Goal: Transaction & Acquisition: Purchase product/service

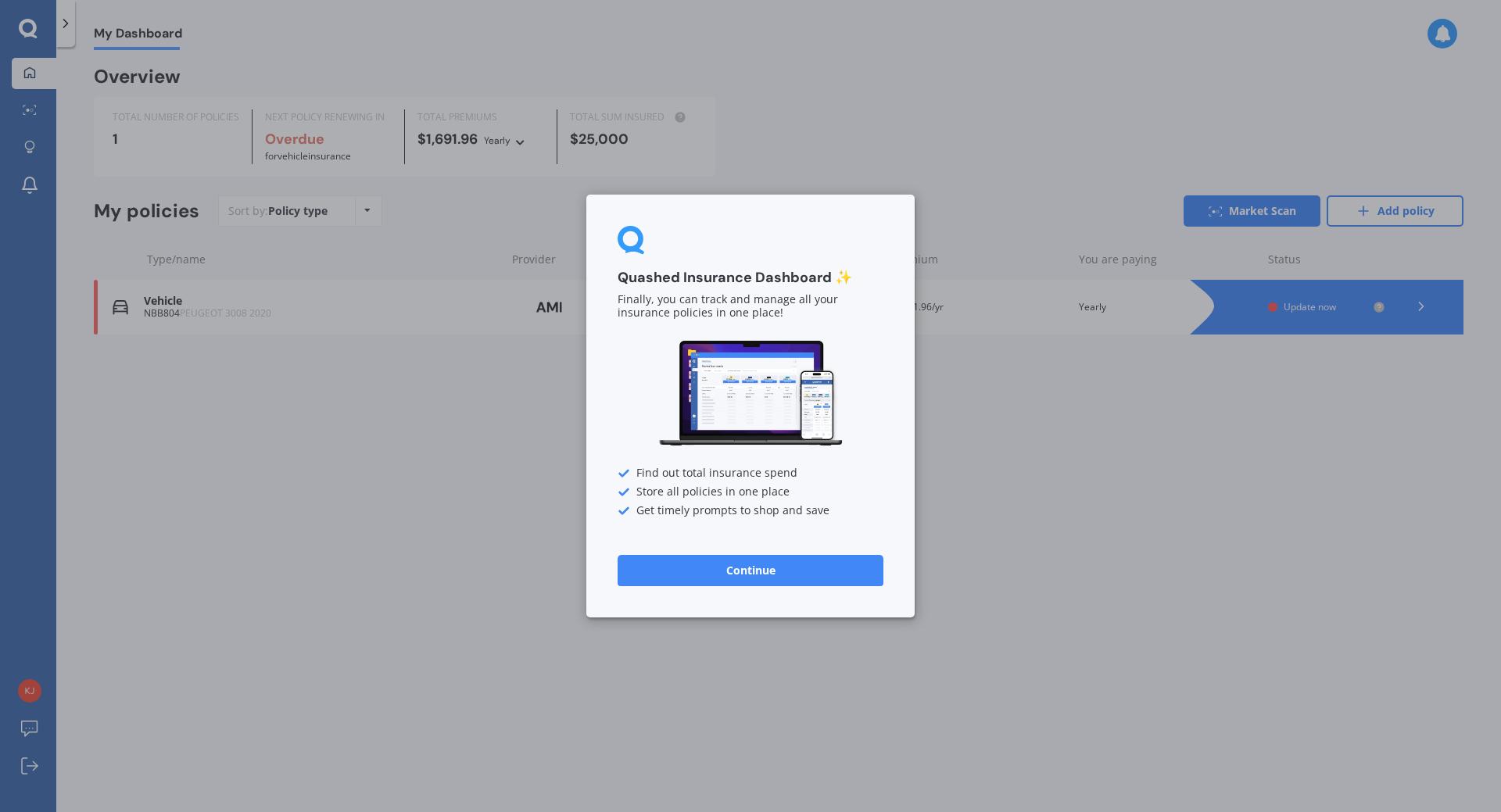
click at [754, 574] on button "Continue" at bounding box center [750, 571] width 266 height 31
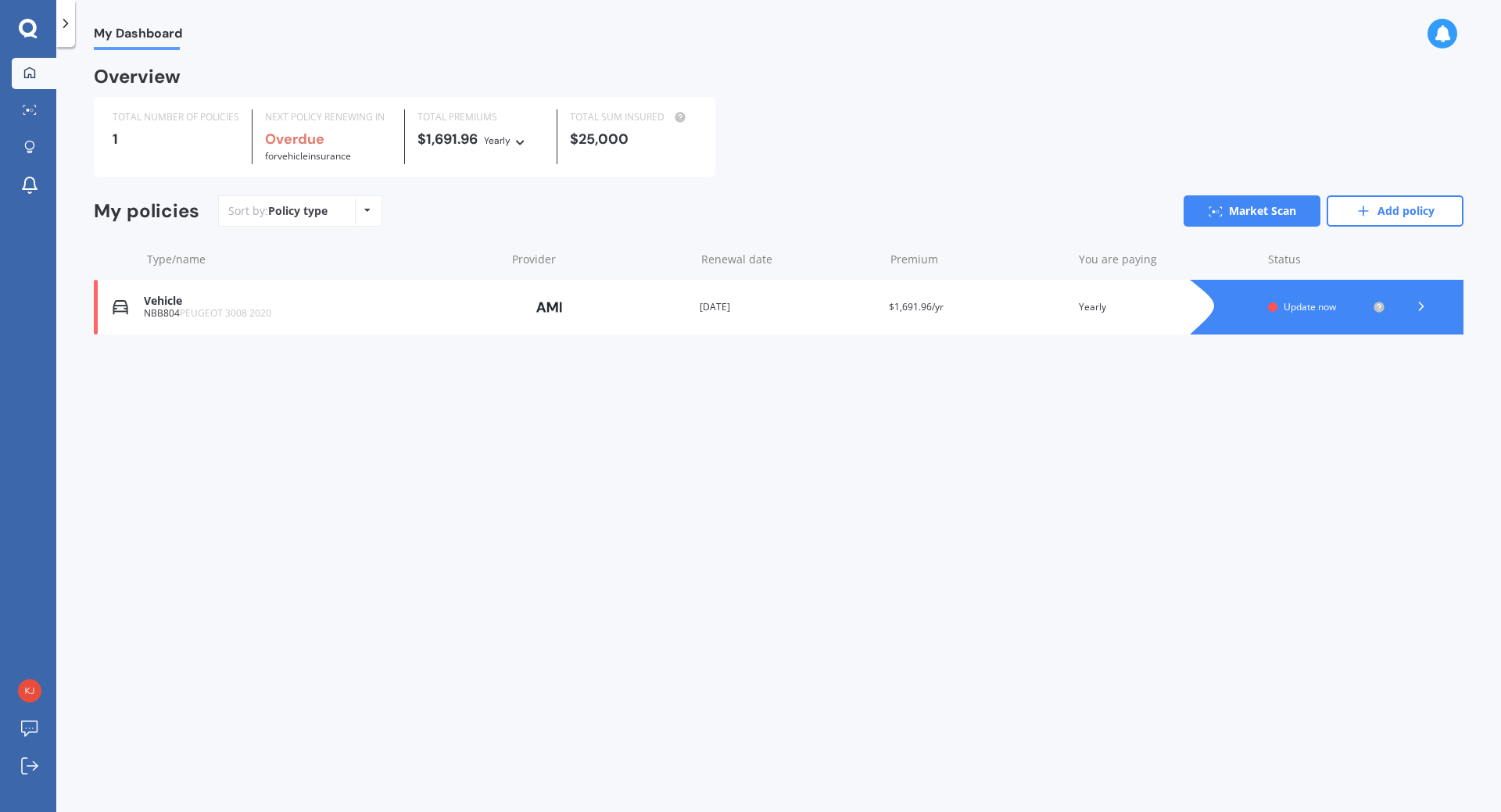
click at [1238, 206] on link "Market Scan" at bounding box center [1252, 211] width 137 height 31
click at [1421, 304] on icon at bounding box center [1421, 306] width 16 height 16
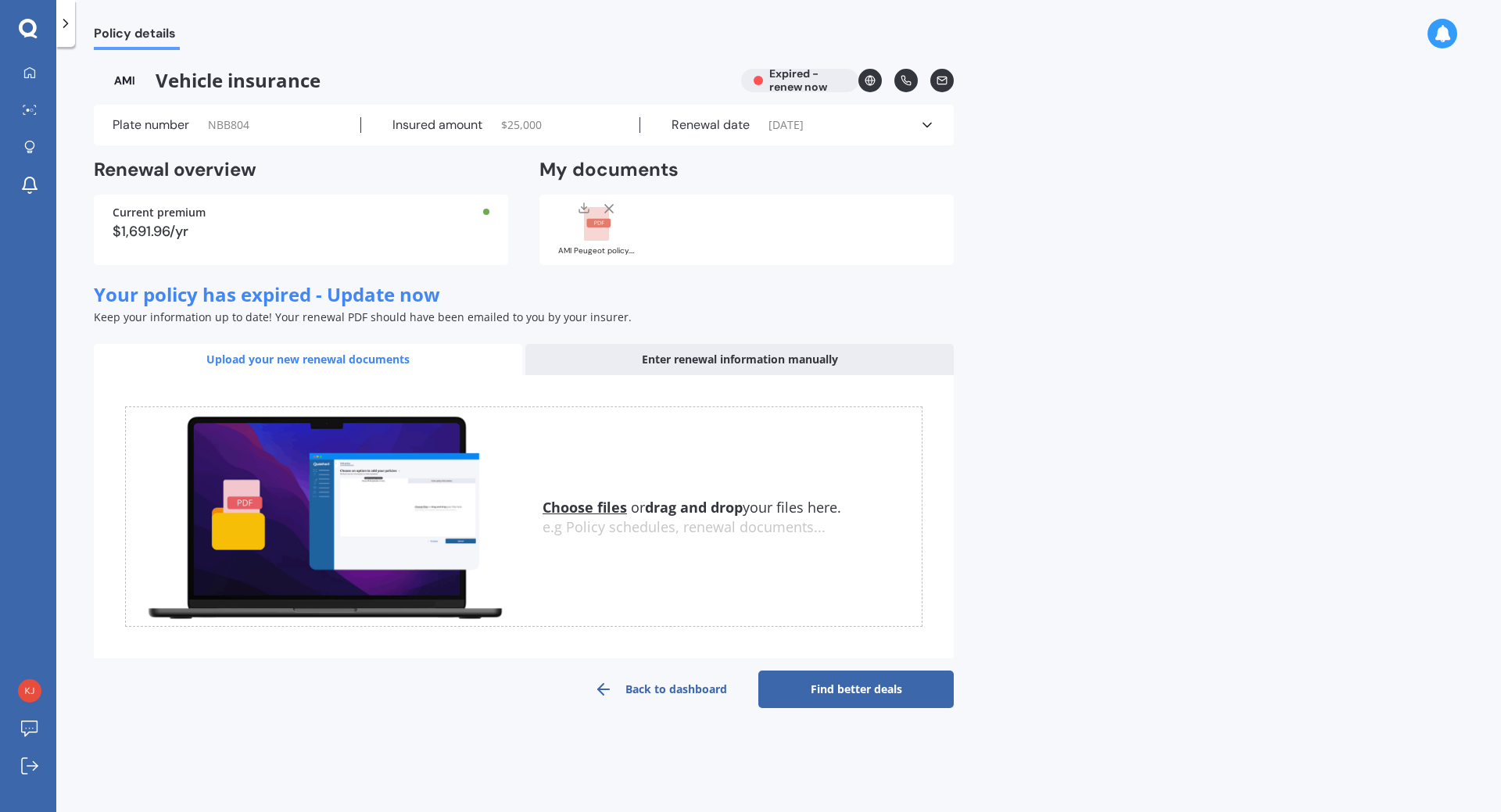
click at [862, 683] on link "Find better deals" at bounding box center [856, 689] width 195 height 38
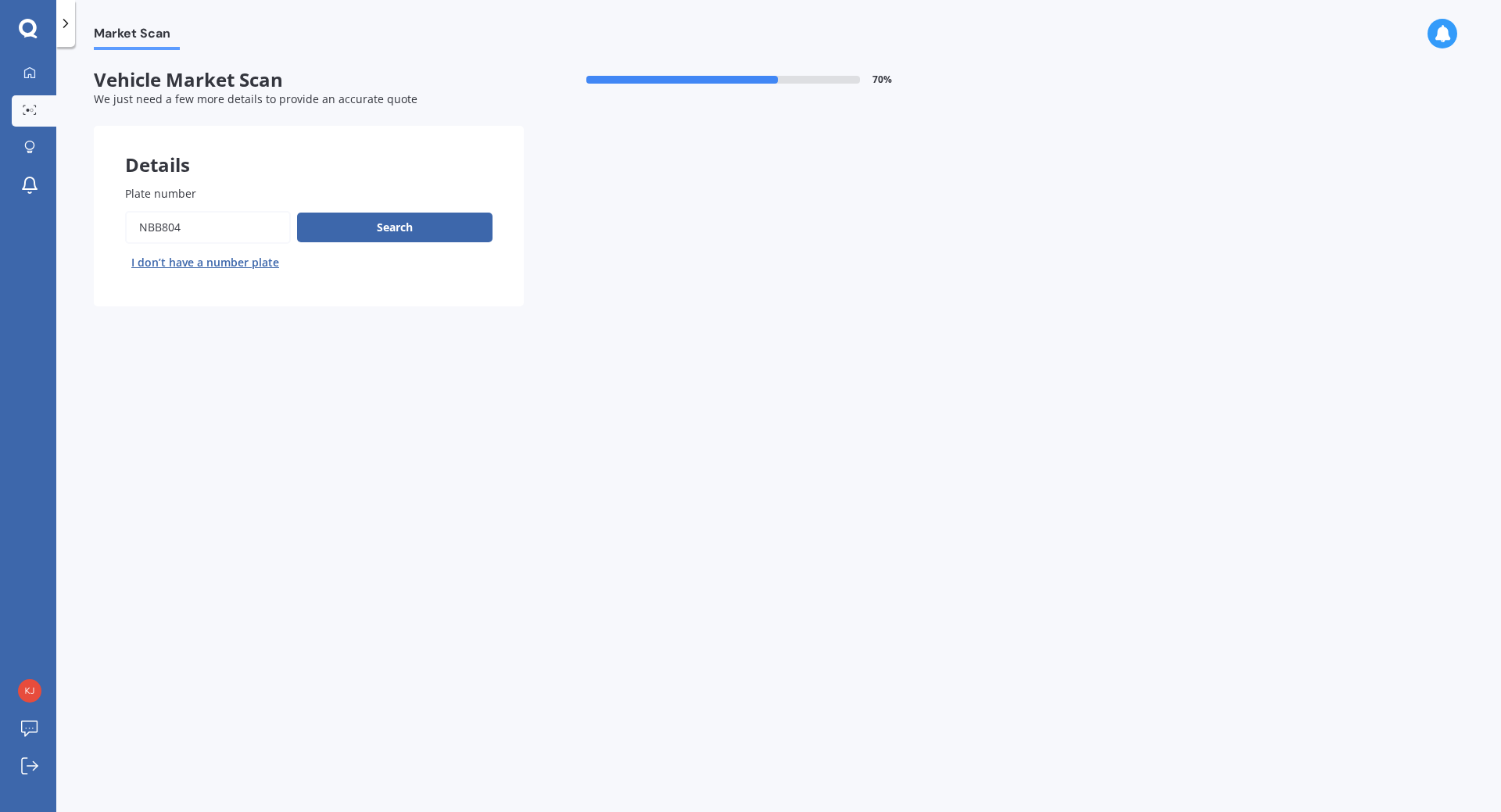
click at [414, 215] on button "Search" at bounding box center [394, 227] width 195 height 29
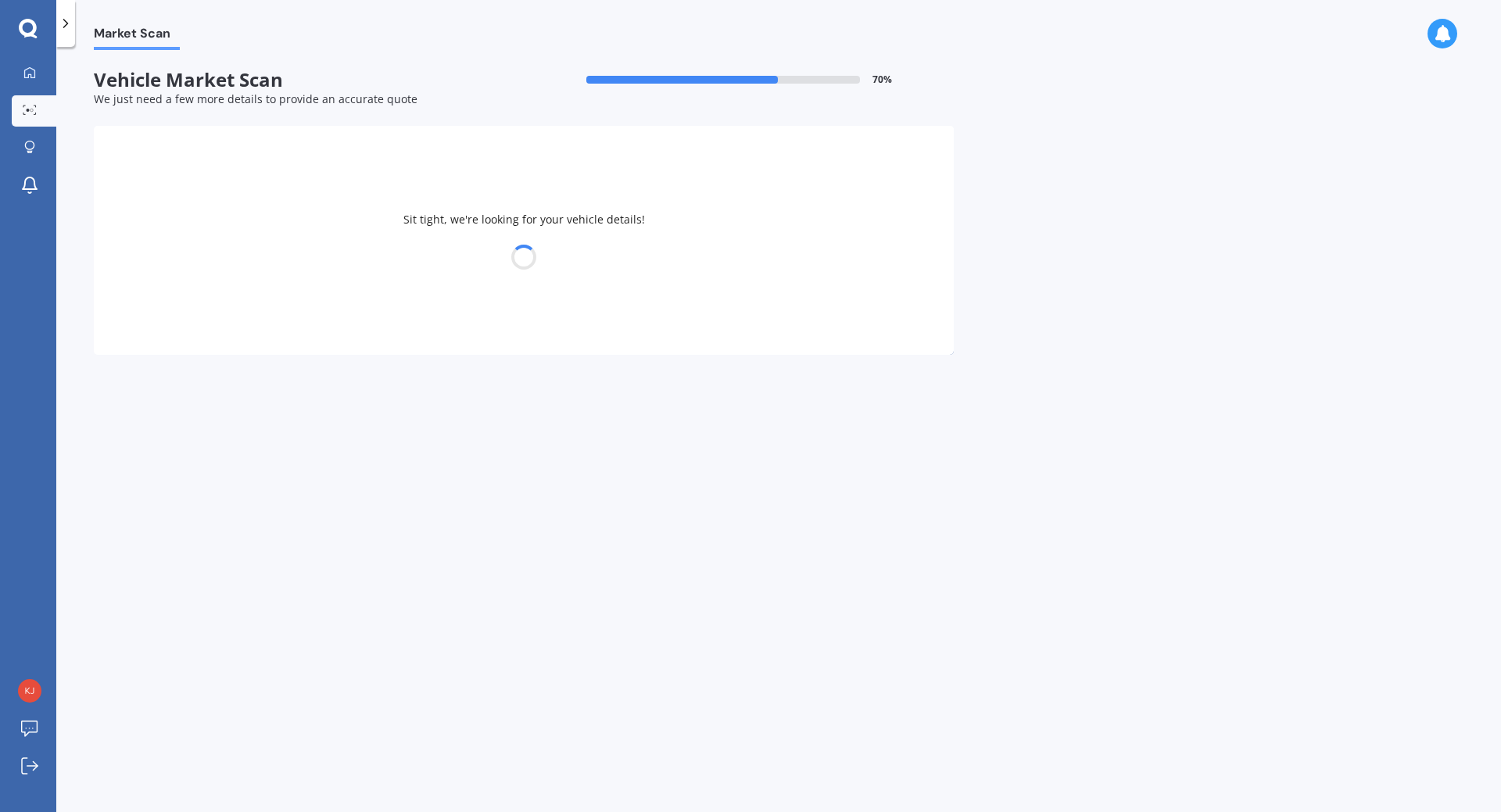
select select "PEUGEOT"
select select "3008"
select select "04"
select select "09"
select select "1965"
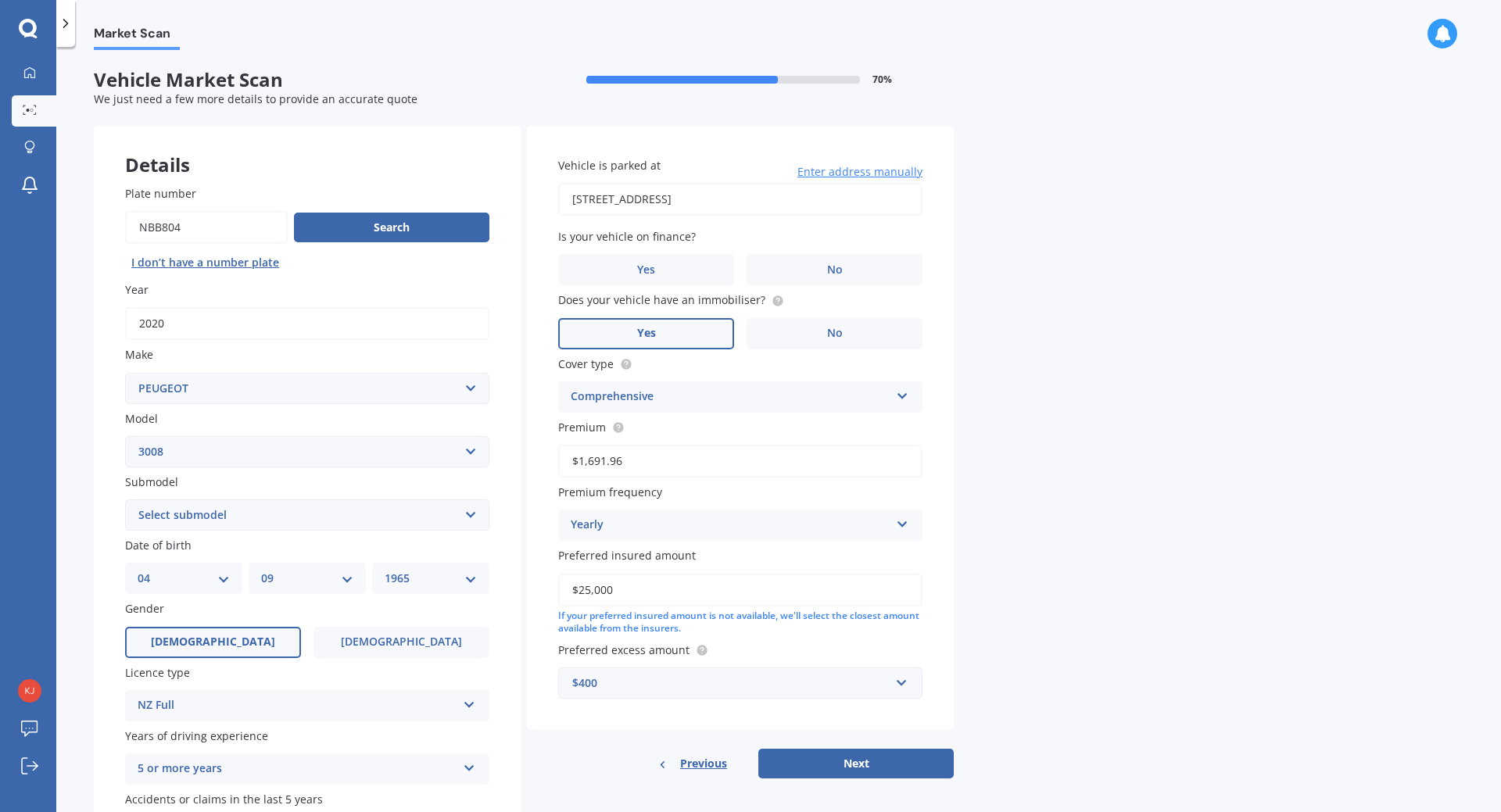
click at [469, 518] on select "Select submodel (All Others) Crossover GT HYBRID4 220KW GT LINE 1.6PT/6AT" at bounding box center [307, 515] width 364 height 31
select select "GT LINE 1.6PT/6AT"
click at [125, 500] on select "Select submodel (All Others) Crossover GT HYBRID4 220KW GT LINE 1.6PT/6AT" at bounding box center [307, 515] width 364 height 31
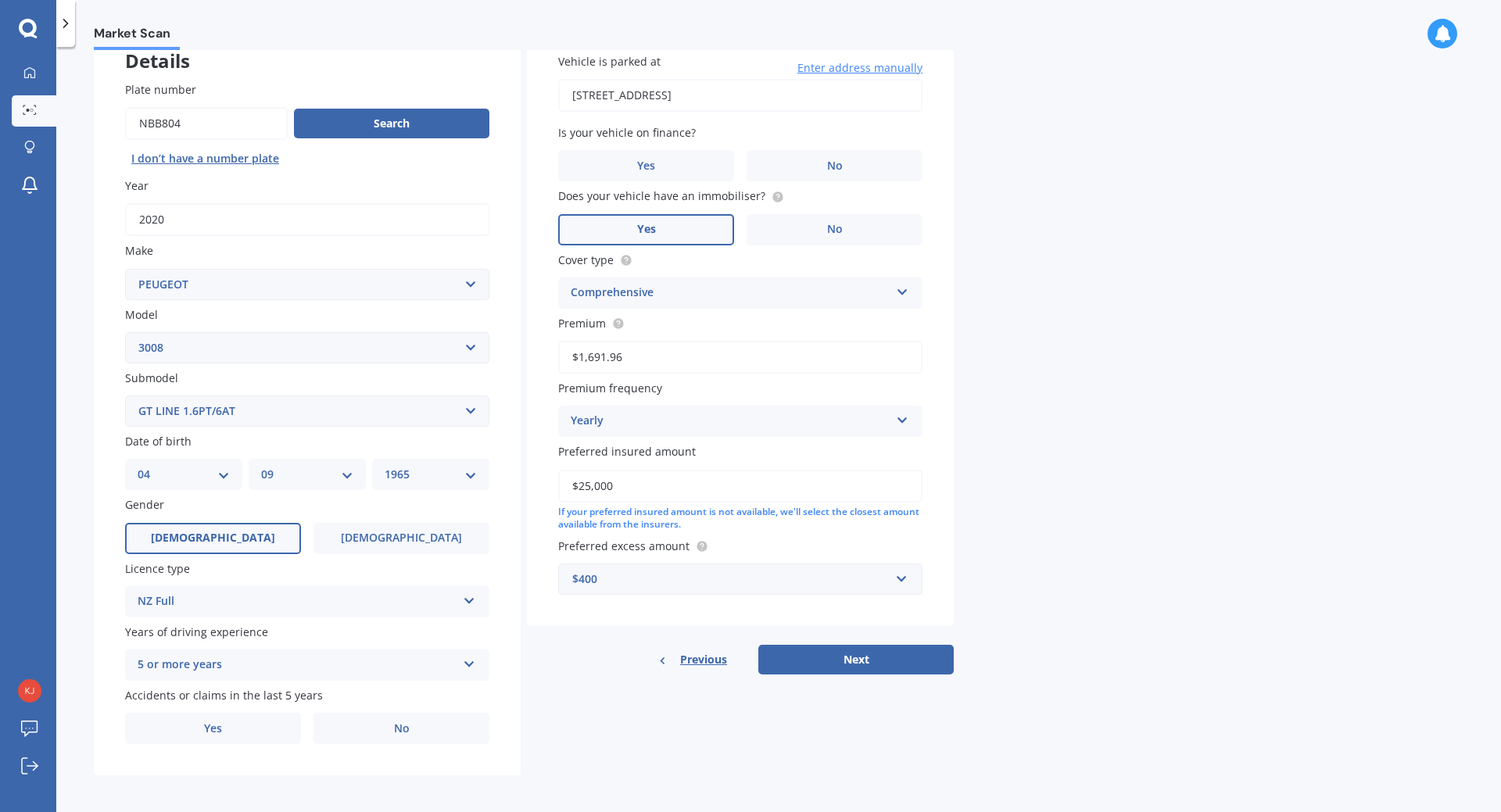
scroll to position [108, 0]
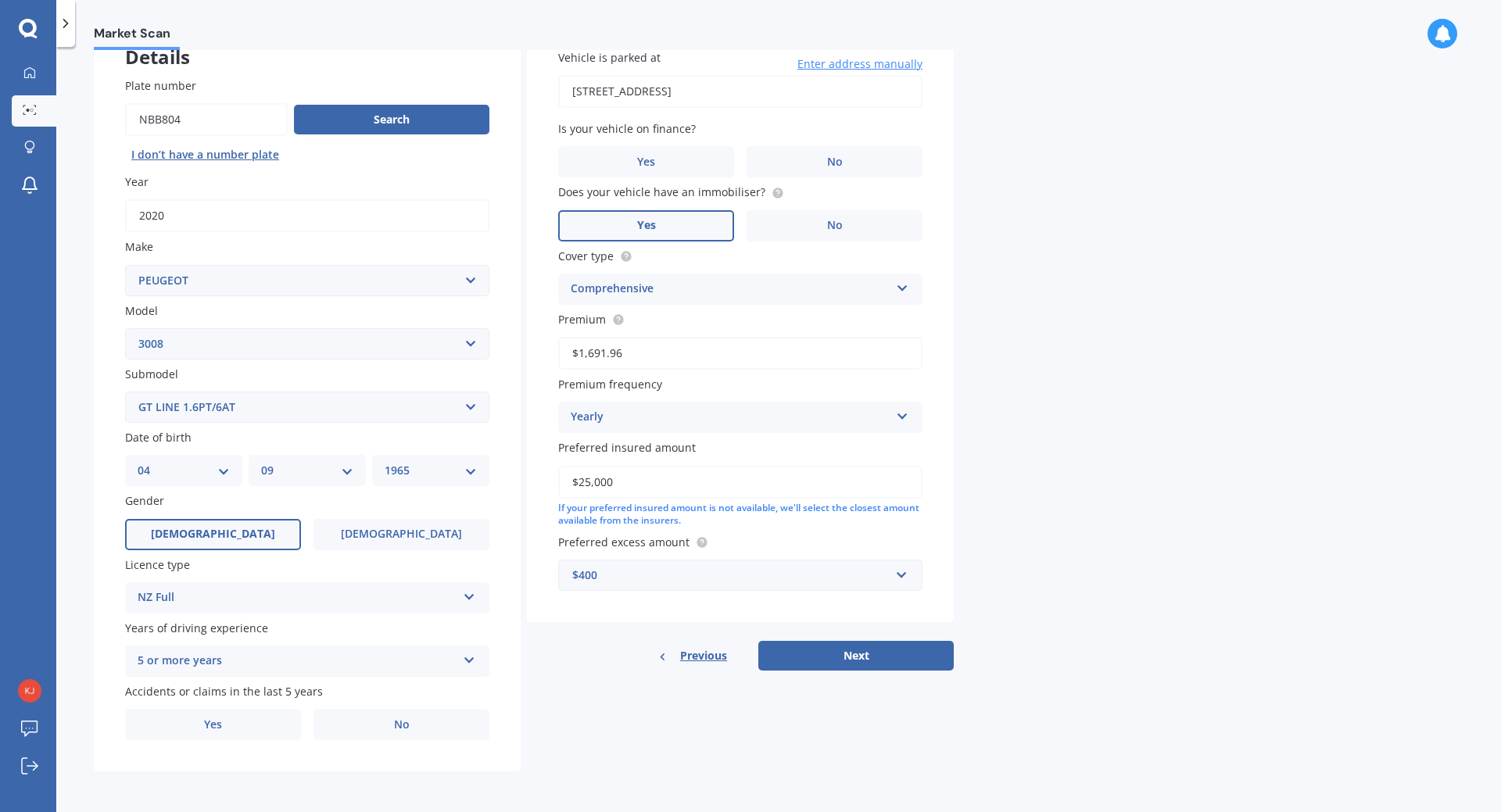
click at [474, 659] on icon at bounding box center [470, 657] width 13 height 11
click at [411, 720] on label "No" at bounding box center [401, 725] width 176 height 31
click at [0, 0] on input "No" at bounding box center [0, 0] width 0 height 0
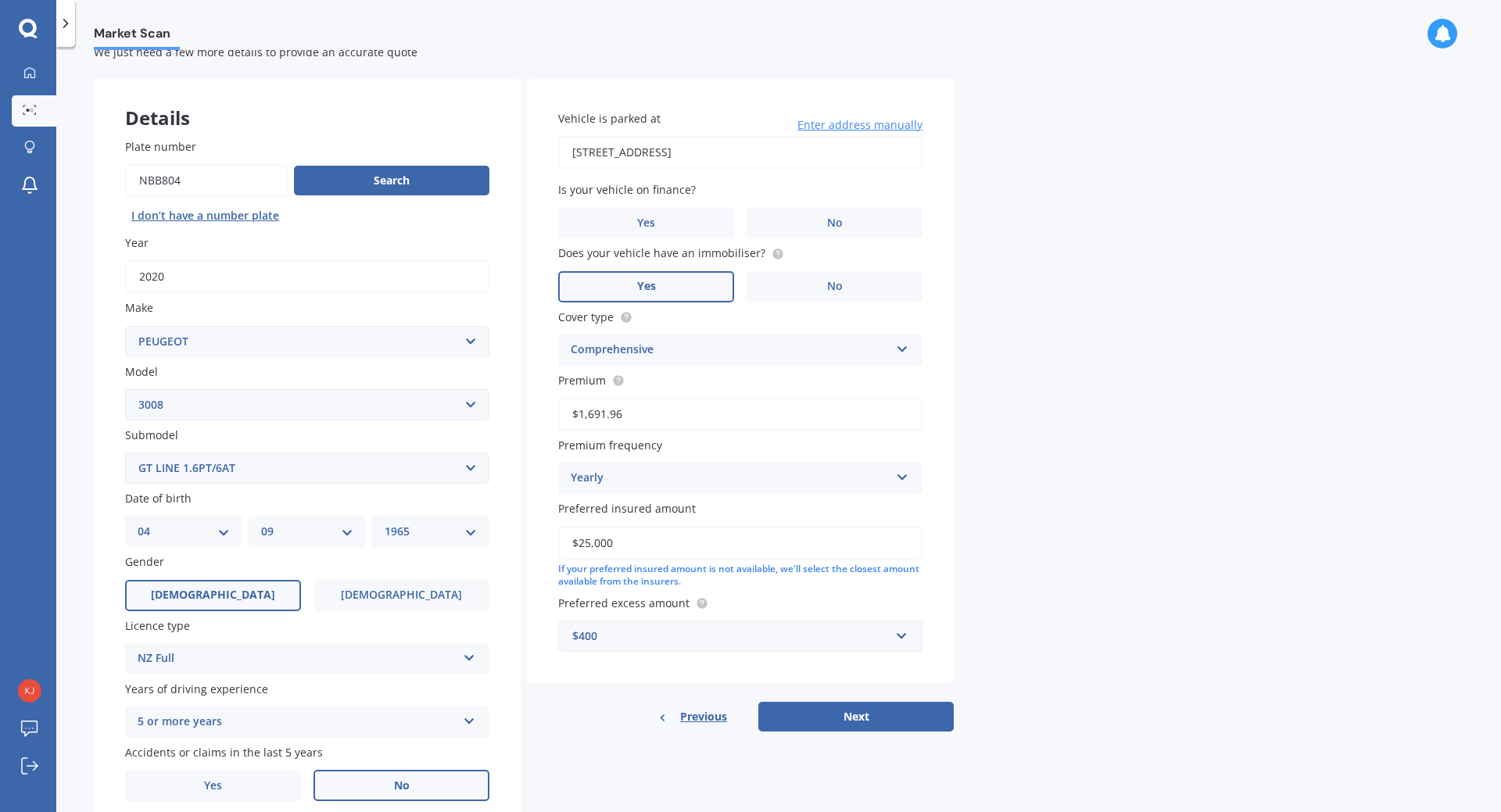
scroll to position [46, 0]
click at [837, 227] on span "No" at bounding box center [834, 224] width 16 height 13
click at [0, 0] on input "No" at bounding box center [0, 0] width 0 height 0
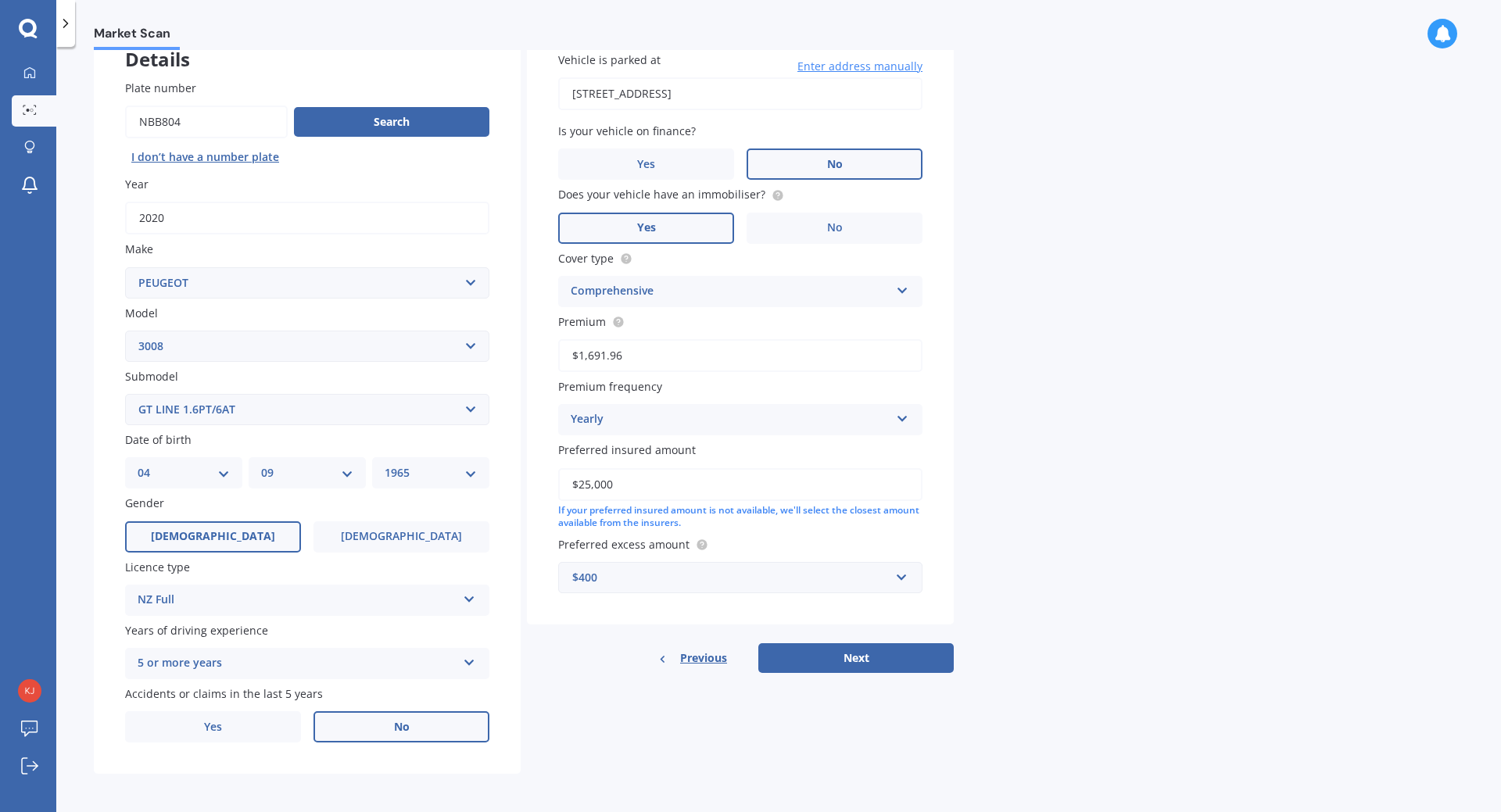
scroll to position [108, 0]
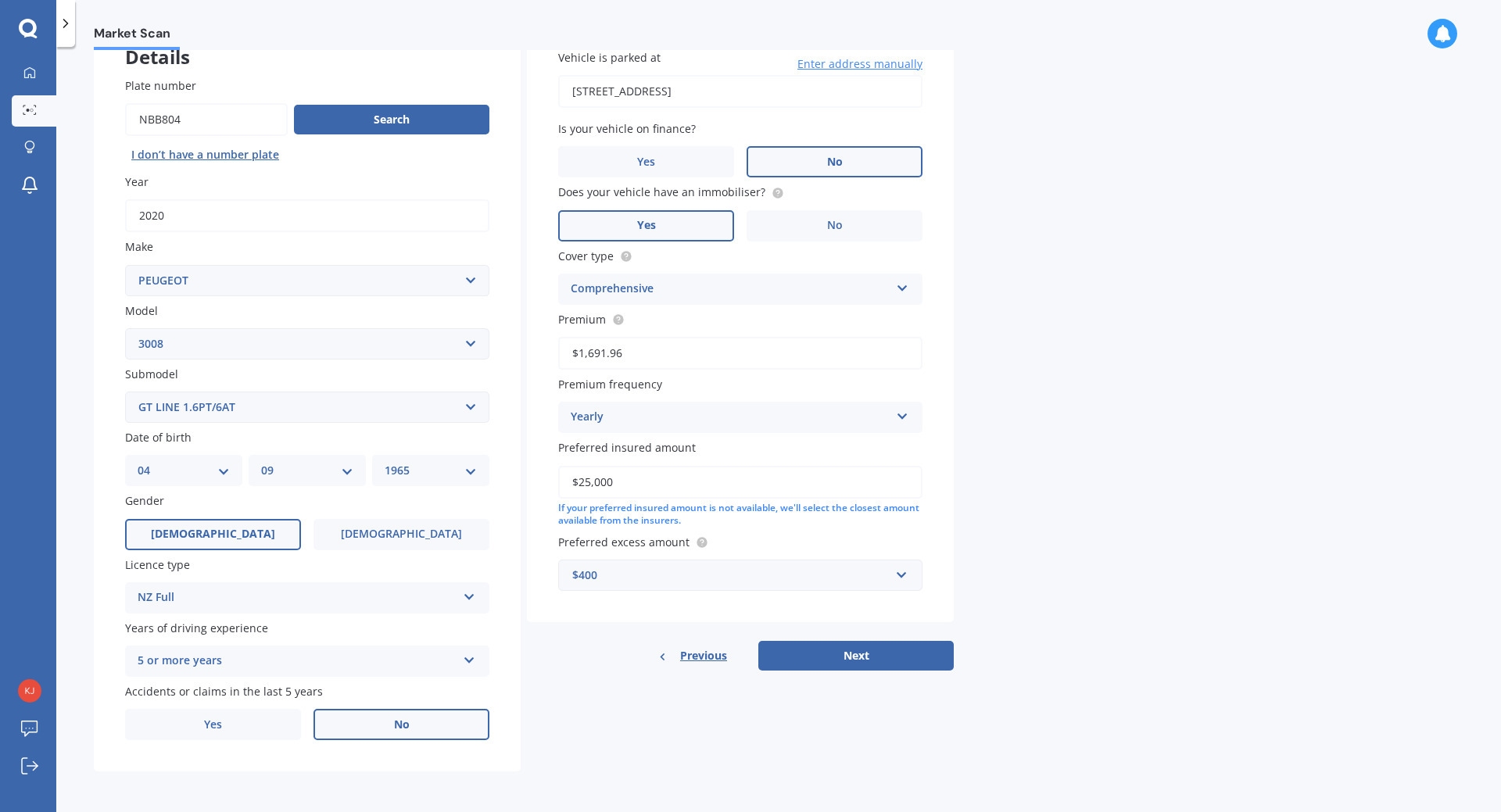
click at [859, 651] on button "Next" at bounding box center [856, 656] width 195 height 29
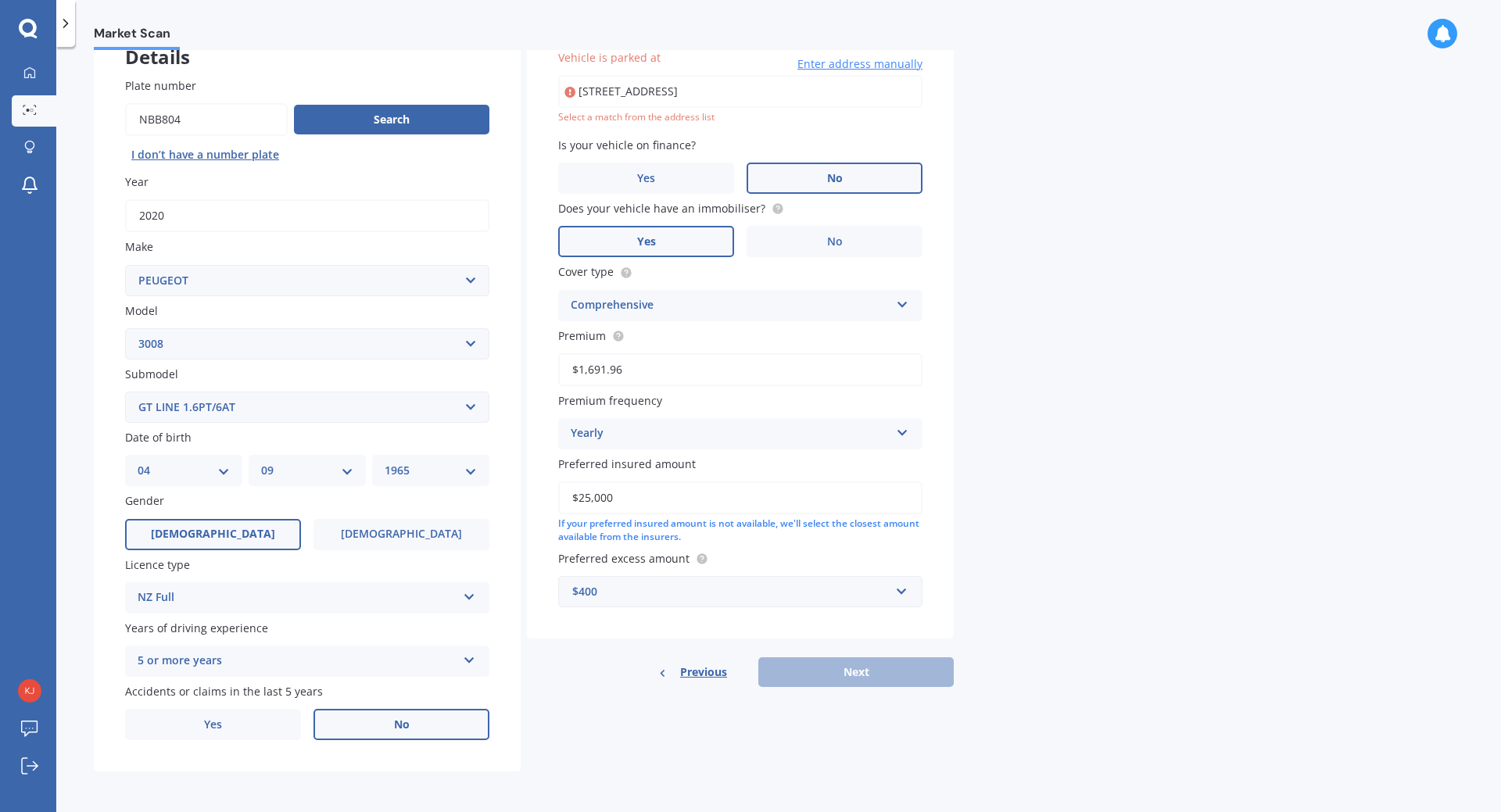
scroll to position [107, 0]
type input "[STREET_ADDRESS]"
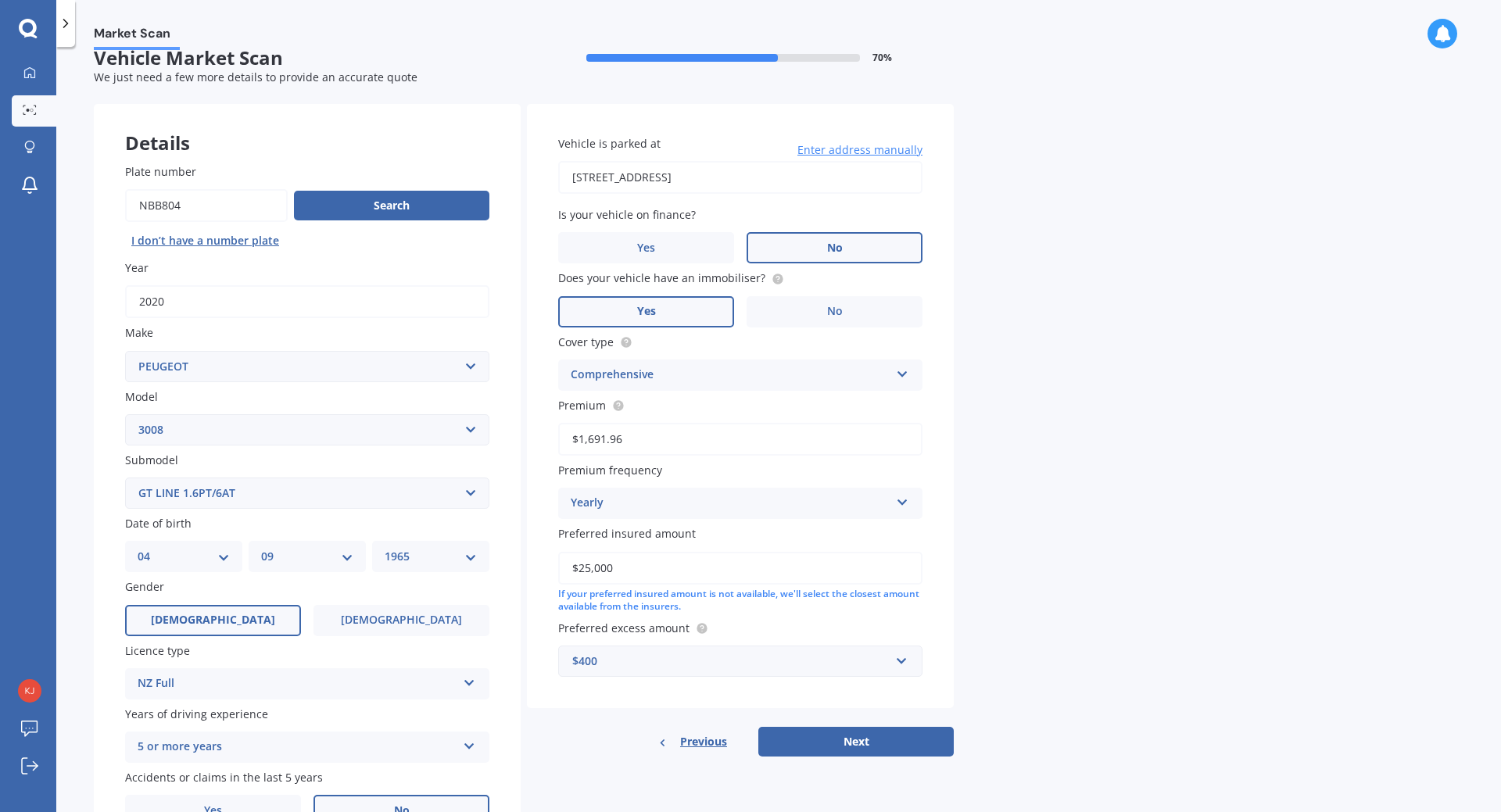
scroll to position [108, 0]
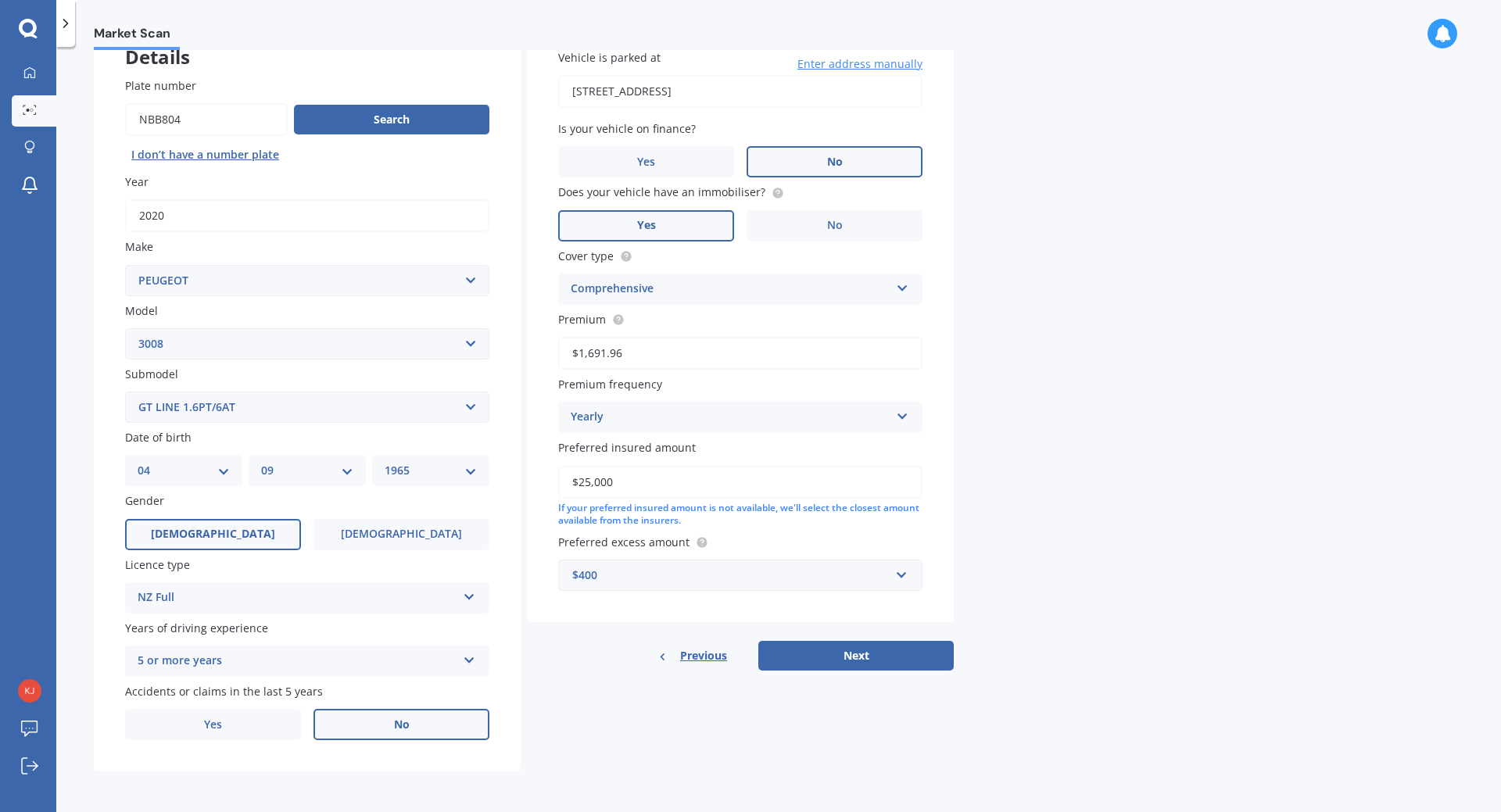
click at [836, 647] on button "Next" at bounding box center [856, 656] width 195 height 29
select select "04"
select select "09"
select select "1965"
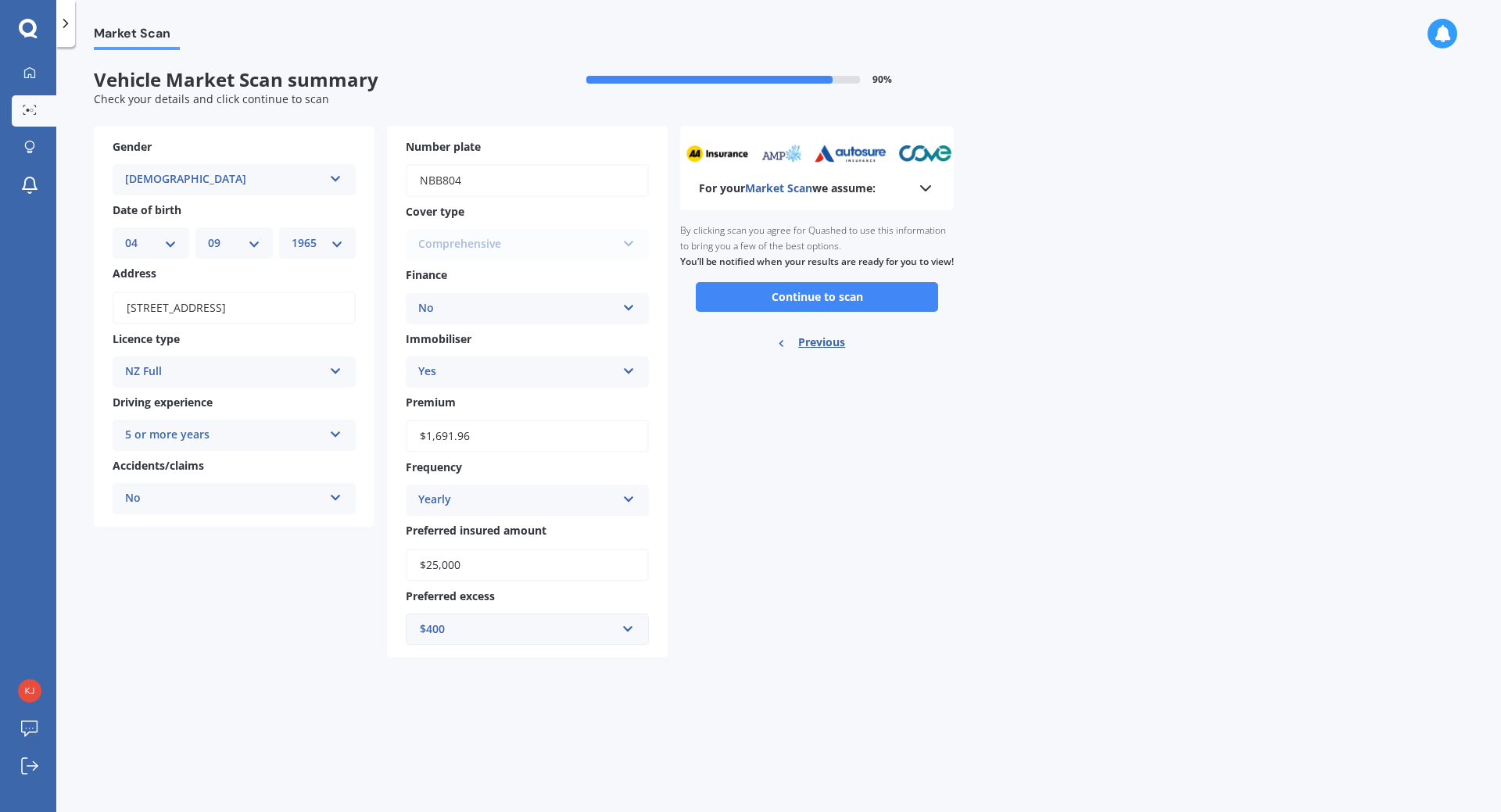
scroll to position [0, 0]
click at [925, 184] on icon at bounding box center [925, 188] width 19 height 19
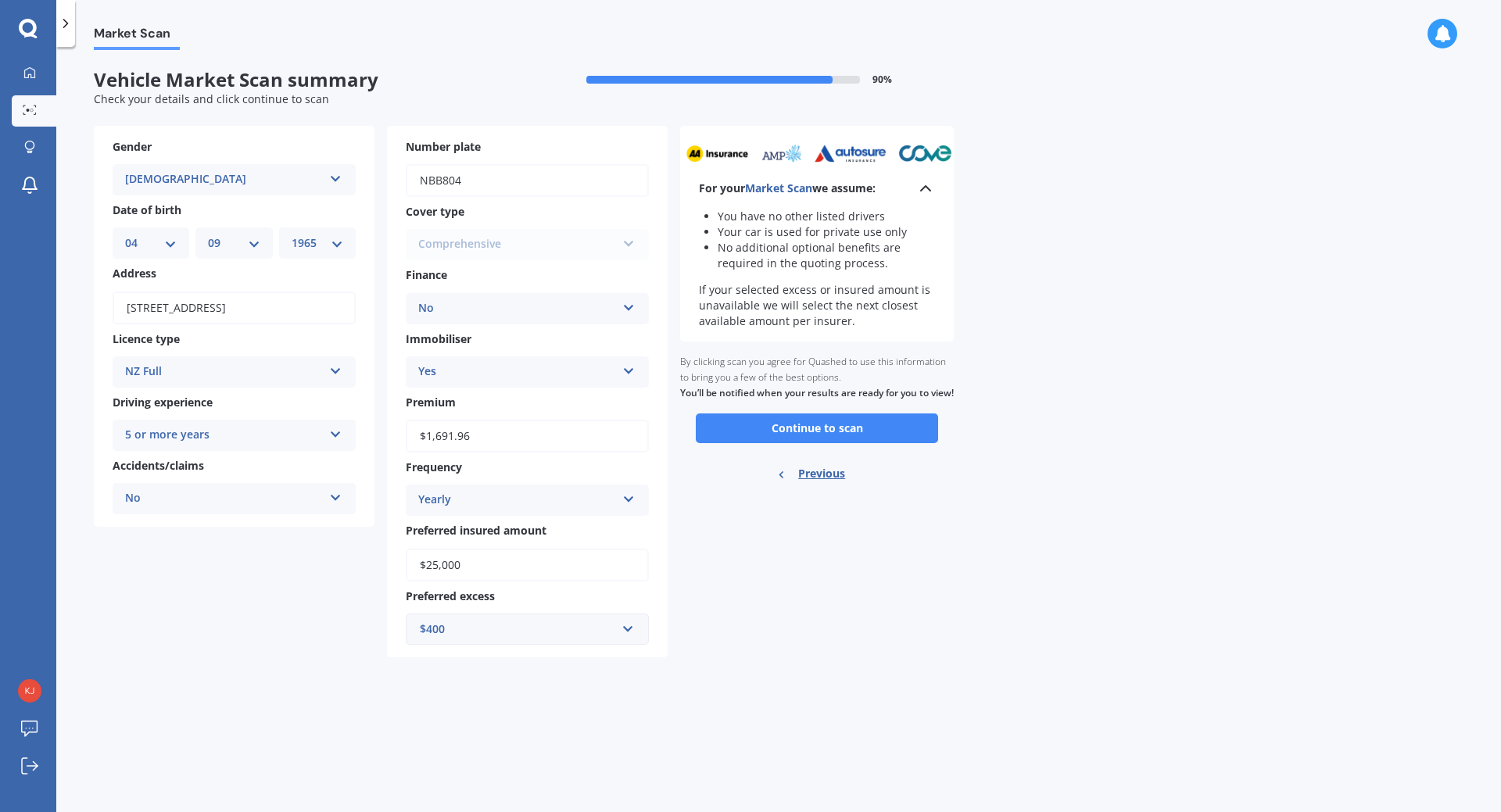
click at [800, 214] on li "You have no other listed drivers" at bounding box center [826, 216] width 218 height 16
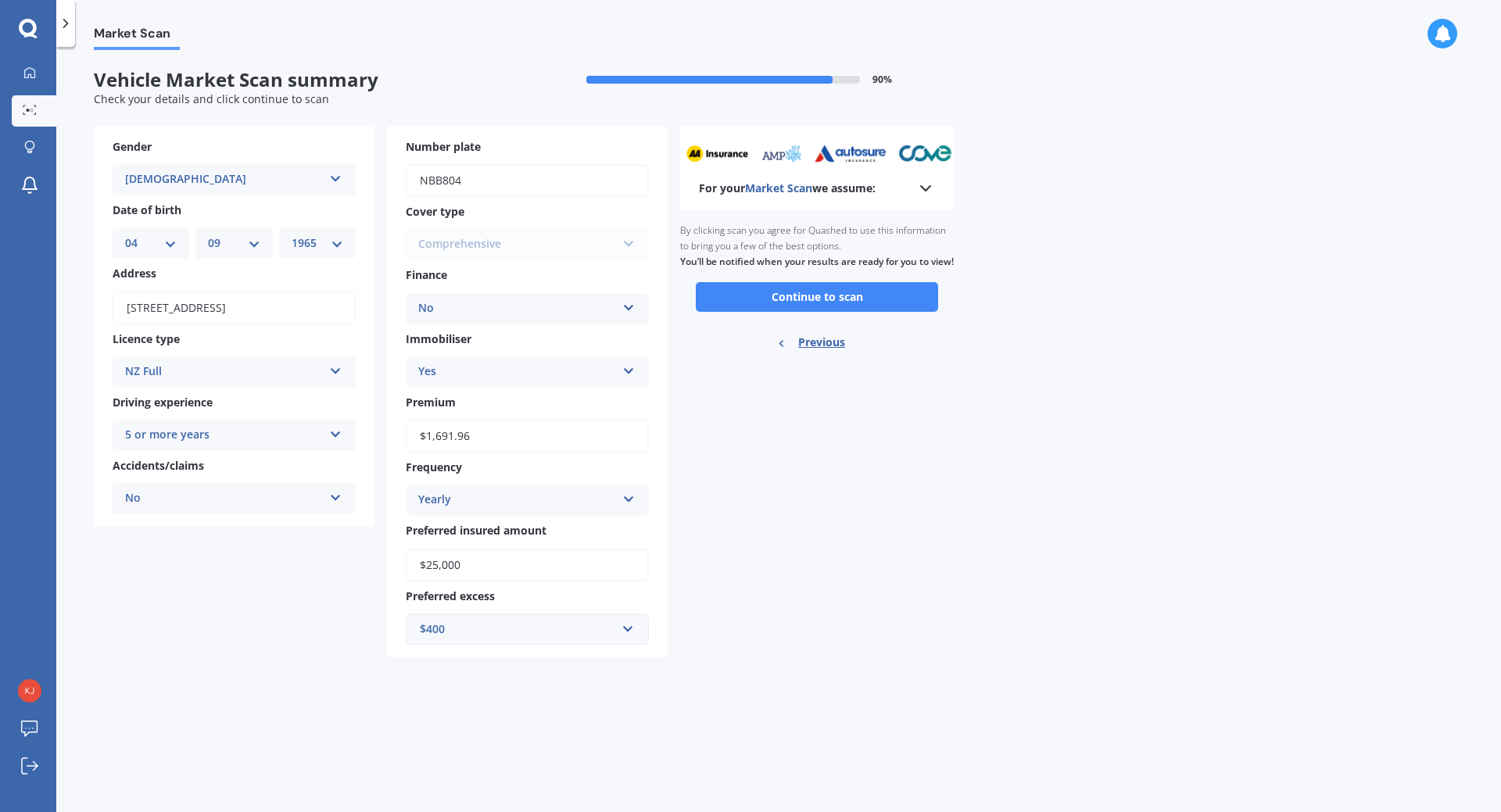
click at [796, 312] on button "Continue to scan" at bounding box center [817, 297] width 242 height 29
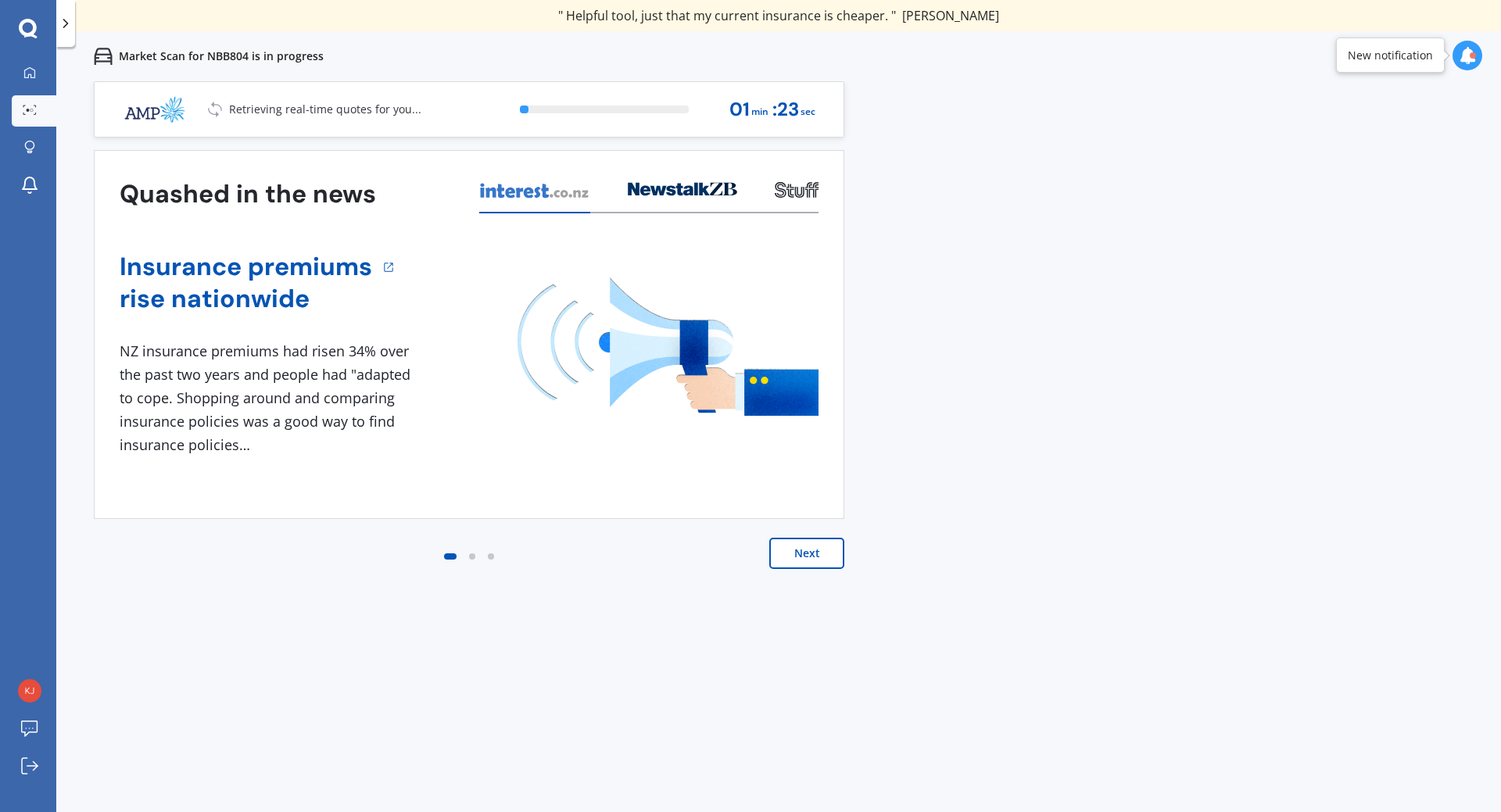
click at [801, 560] on button "Next" at bounding box center [807, 554] width 75 height 31
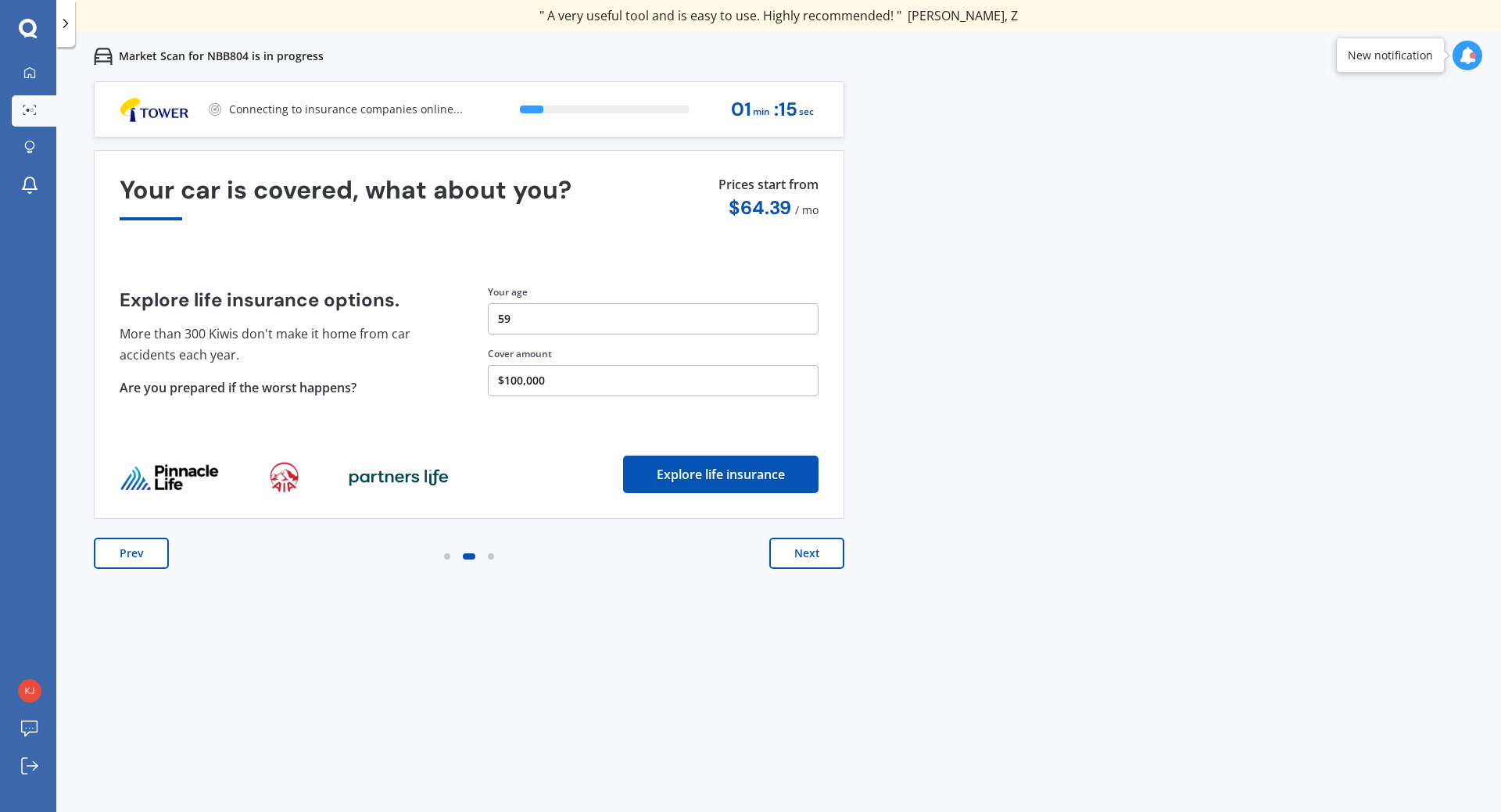
click at [801, 560] on button "Next" at bounding box center [807, 554] width 75 height 31
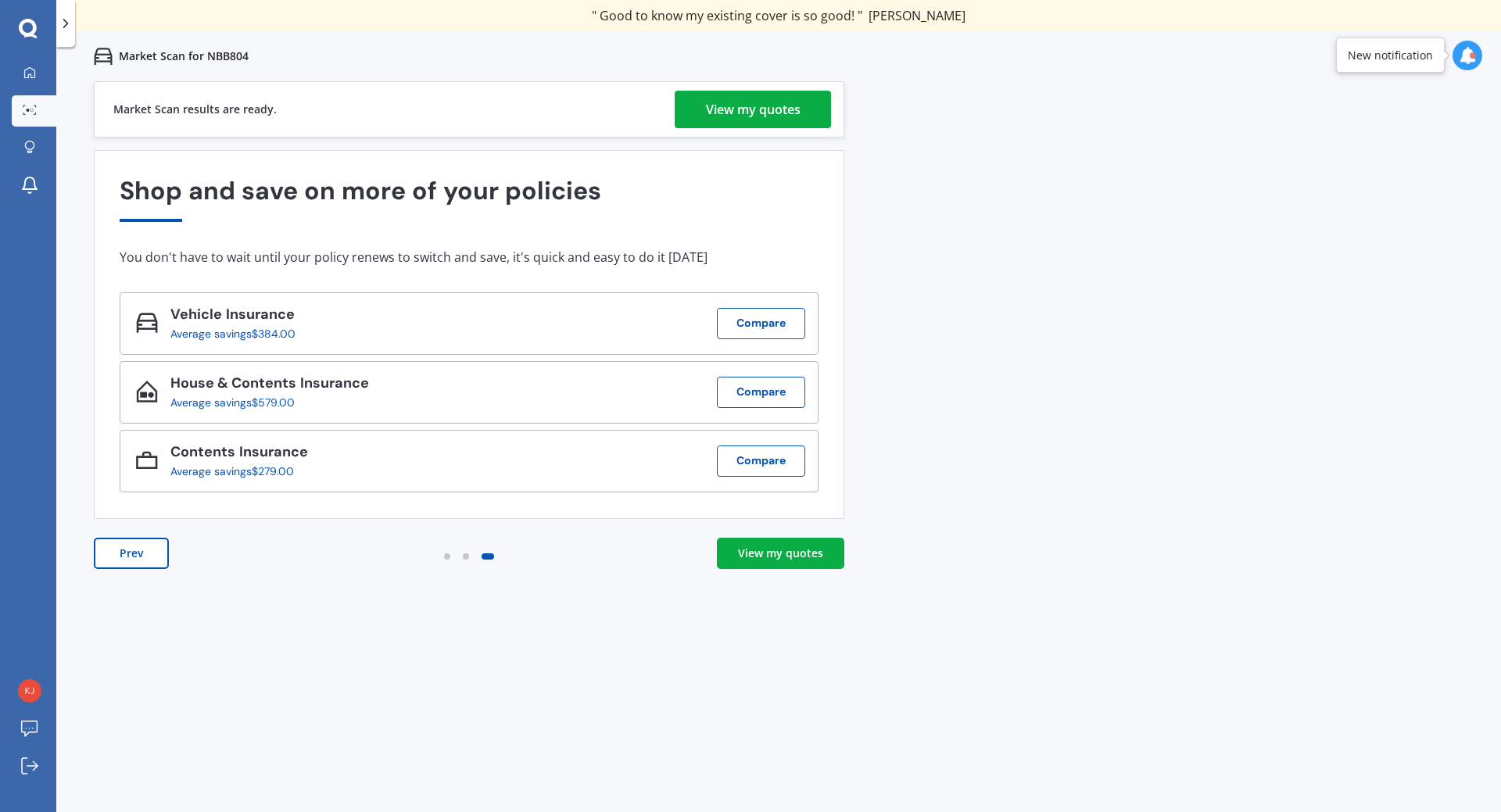
click at [739, 110] on div "View my quotes" at bounding box center [753, 110] width 95 height 38
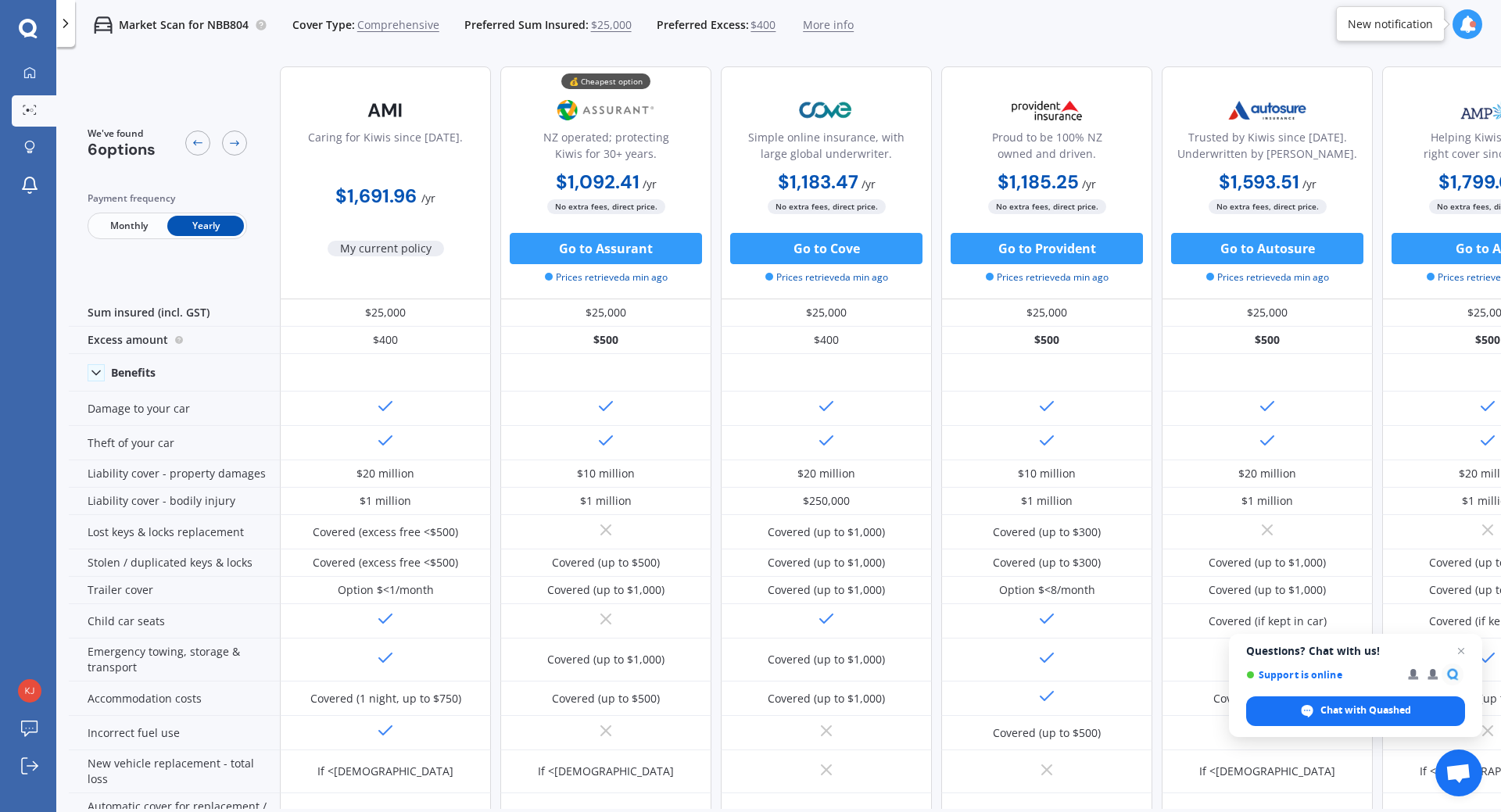
click at [1025, 249] on button "Go to Provident" at bounding box center [1046, 249] width 192 height 31
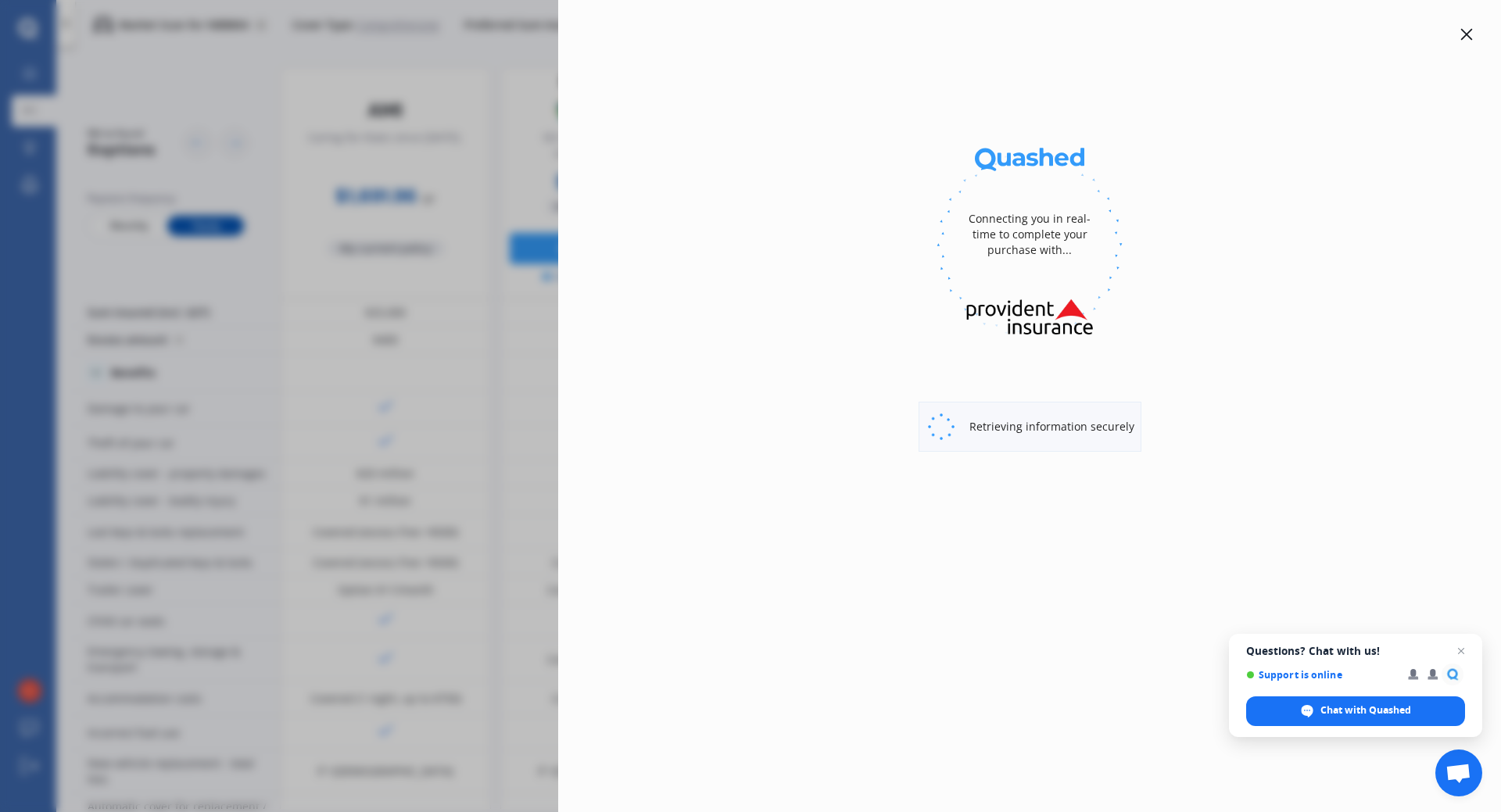
select select "full"
select select "[STREET_ADDRESS]"
select select "PEUGEOT"
select select "3008"
select select "NO"
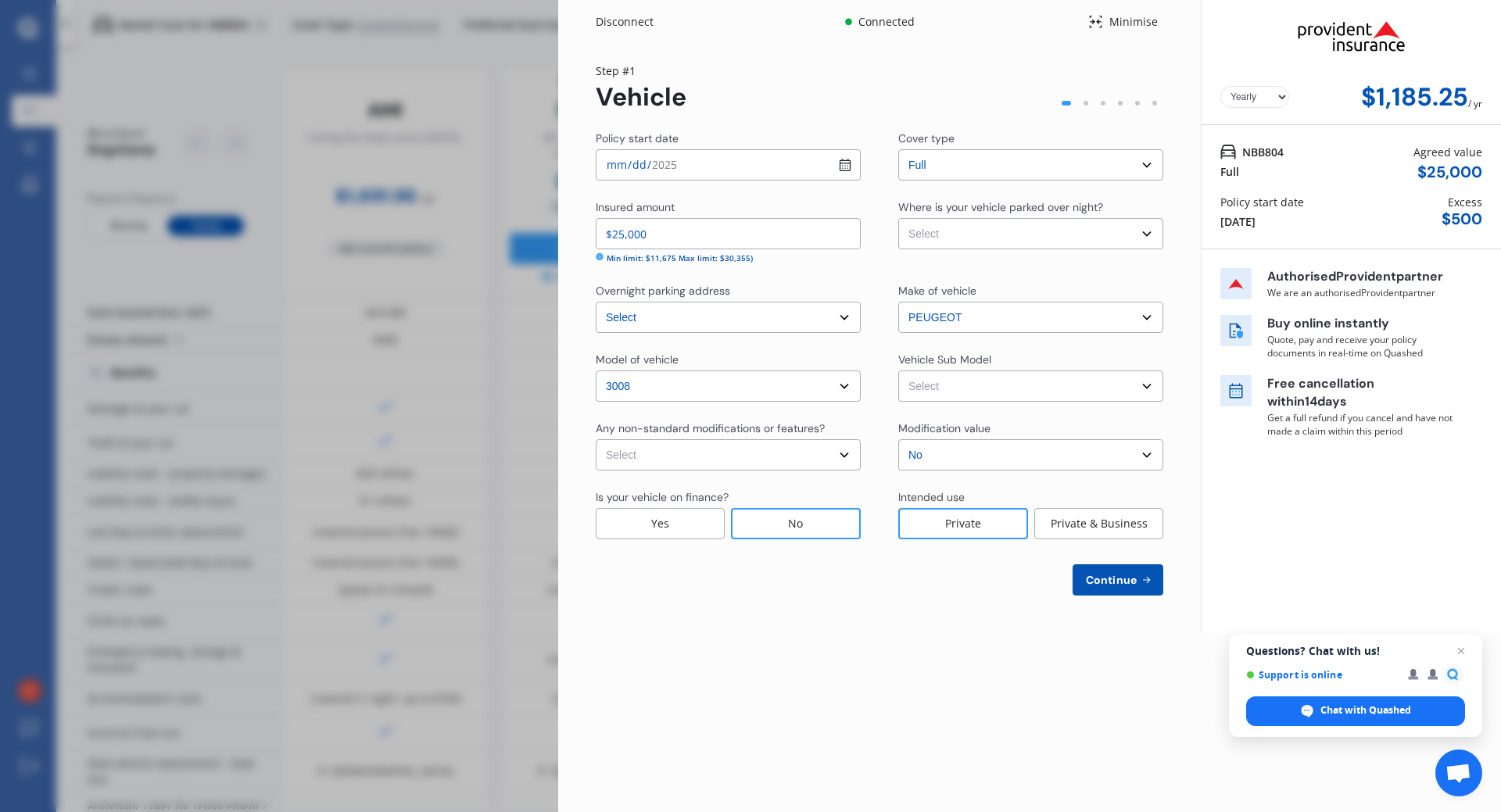
click at [829, 455] on select "Select None [MEDICAL_DATA] System(NOS) Roll Cage Full Racing Harness" at bounding box center [728, 455] width 265 height 31
select select "none"
click at [595, 439] on select "Select None [MEDICAL_DATA] System(NOS) Roll Cage Full Racing Harness" at bounding box center [728, 455] width 265 height 31
click at [1147, 168] on select "Select cover type Full" at bounding box center [1031, 165] width 265 height 31
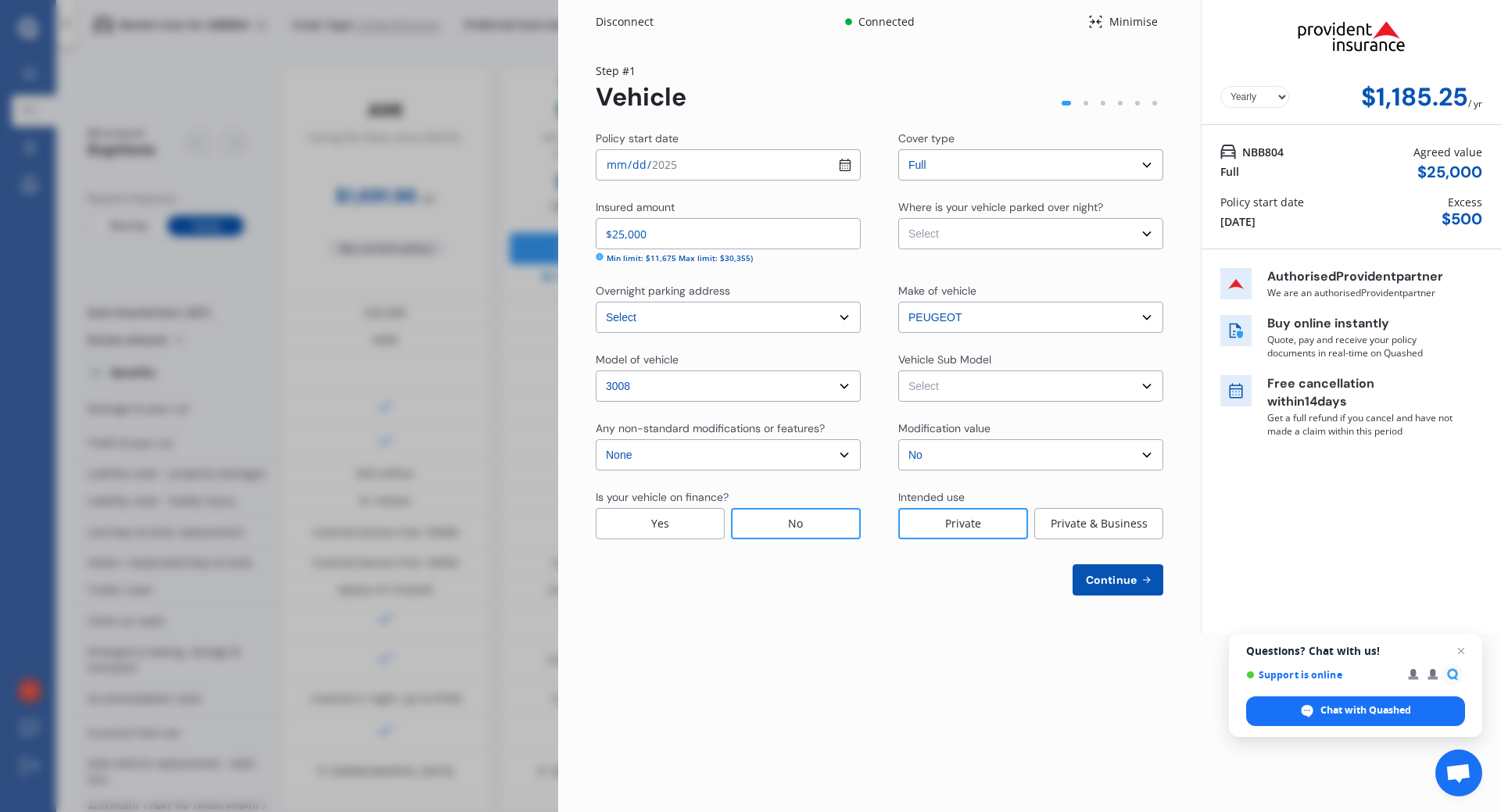
click at [1148, 235] on select "Select Garage (fully enclosed) Off Street Parking Other" at bounding box center [1031, 234] width 265 height 31
select select "OFF-STREET"
click at [898, 218] on select "Select Garage (fully enclosed) Off Street Parking Other" at bounding box center [1031, 234] width 265 height 31
click at [972, 389] on select "Select 3008 GT Line Hatchback 5dr Spts Auto 6sp 1.6T MY18" at bounding box center [1031, 386] width 265 height 31
select select "NZVPEUG2020AEAC"
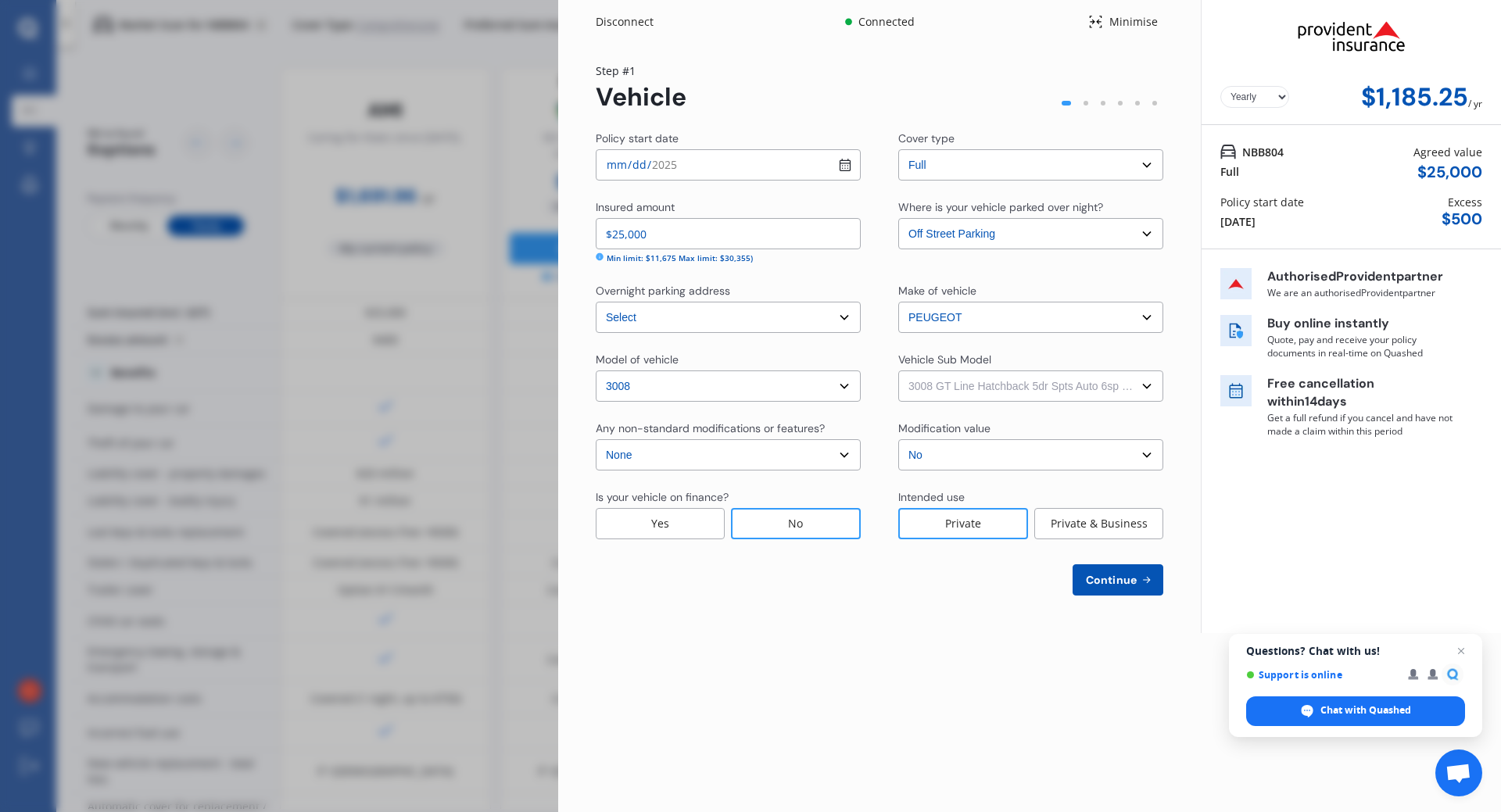
click at [898, 370] on select "Select 3008 GT Line Hatchback 5dr Spts Auto 6sp 1.6T MY18" at bounding box center [1031, 386] width 265 height 31
click at [1115, 580] on span "Continue" at bounding box center [1112, 580] width 57 height 12
select select "04"
select select "09"
select select "1965"
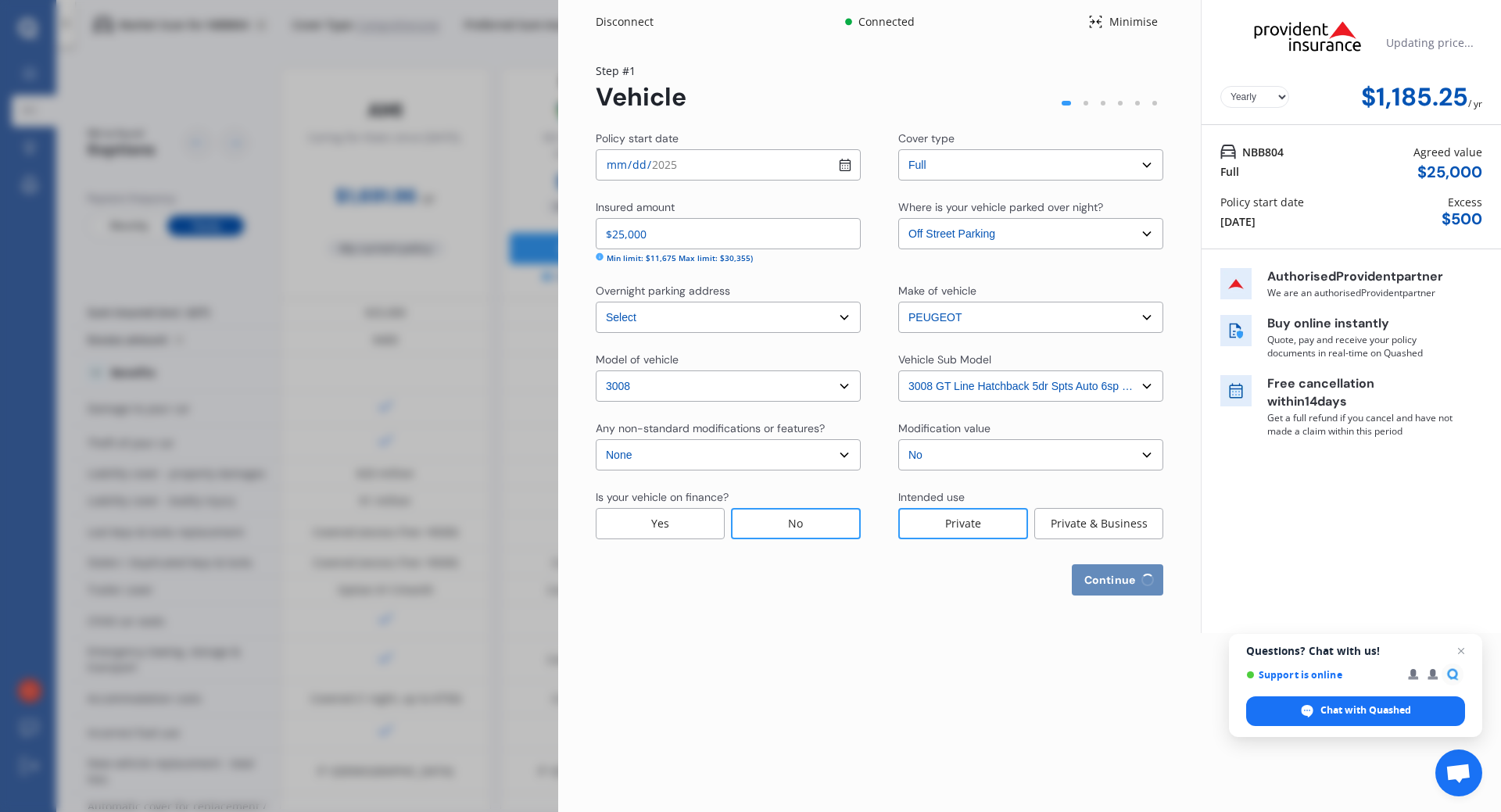
select select "NZ_FULL"
select select "0"
select select "25"
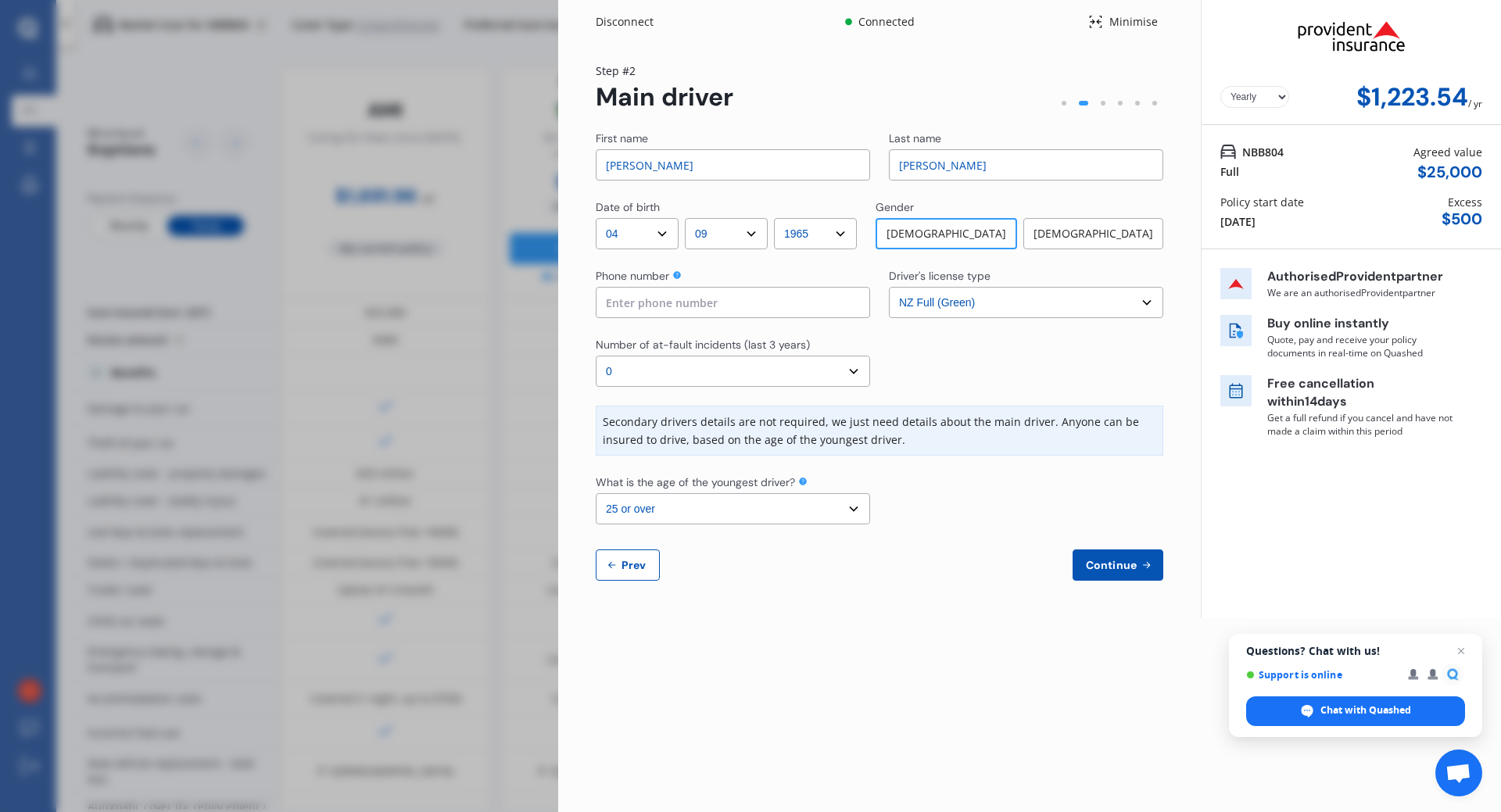
click at [686, 297] on input at bounding box center [732, 303] width 274 height 31
type input "0273333481"
click at [1130, 571] on span "Continue" at bounding box center [1112, 564] width 57 height 12
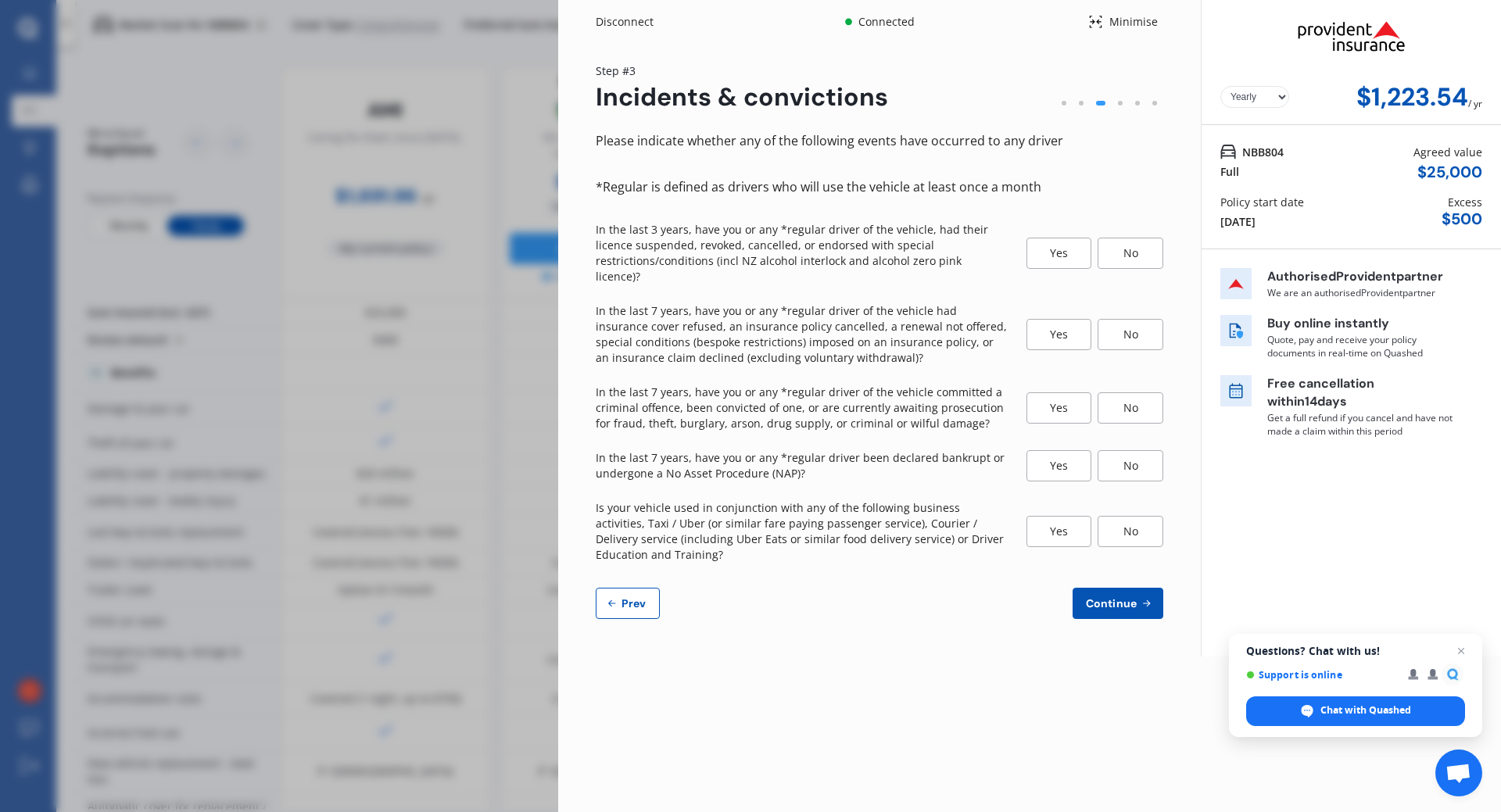
click at [615, 594] on button "Prev" at bounding box center [627, 603] width 64 height 31
select select "04"
select select "09"
select select "1965"
select select "NZ_FULL"
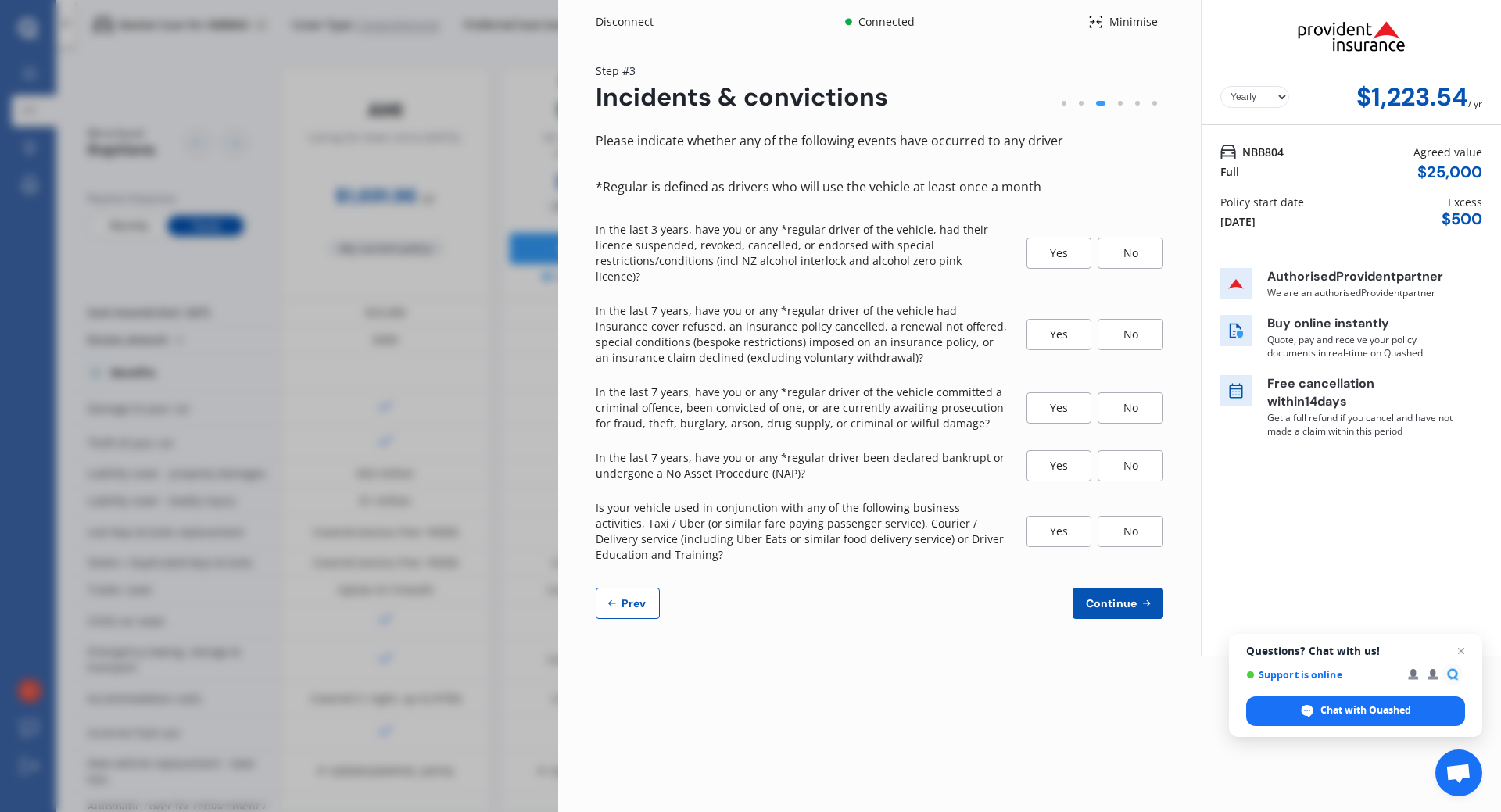
select select "0"
select select "25"
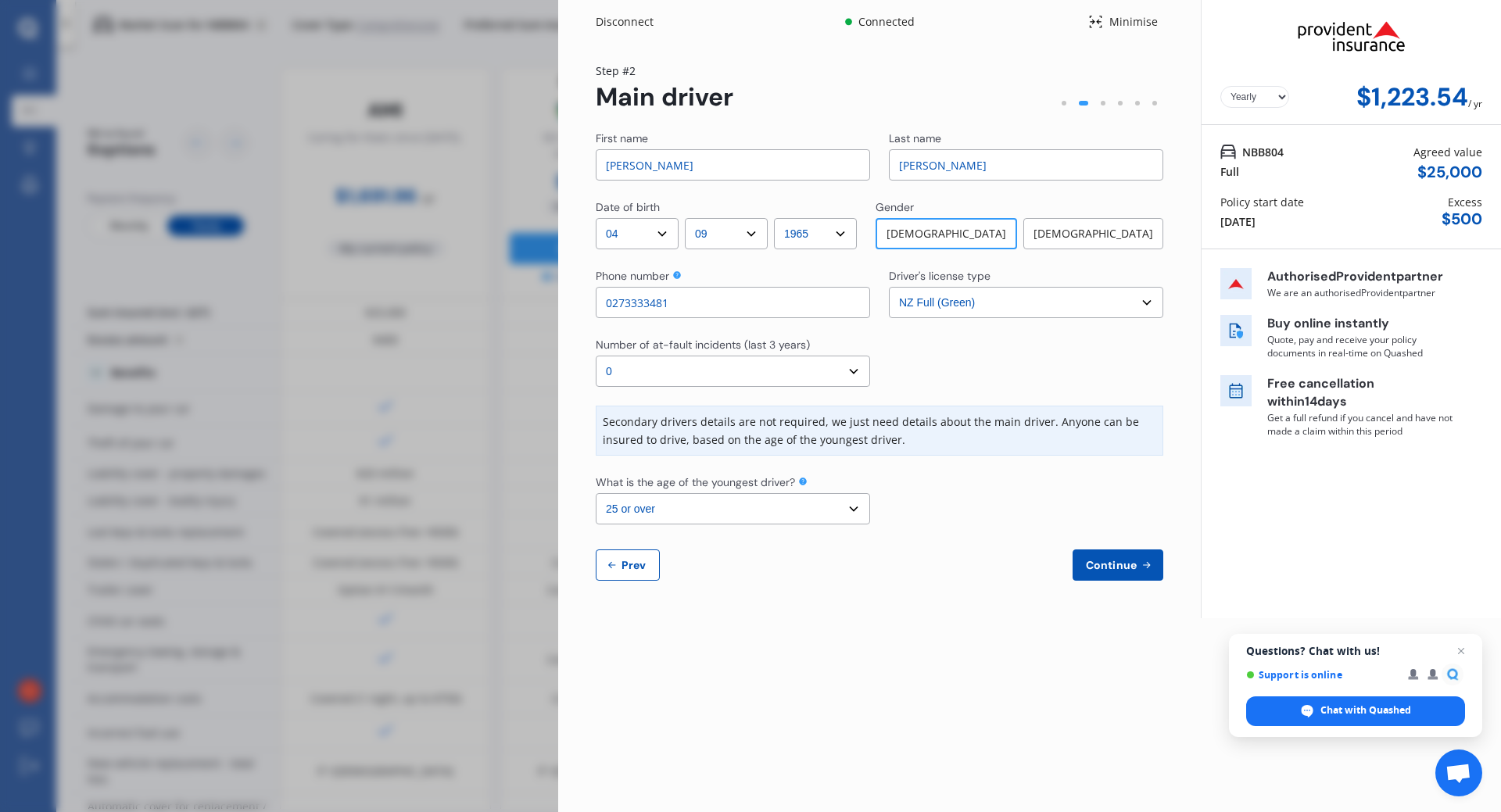
click at [1094, 563] on span "Continue" at bounding box center [1112, 564] width 57 height 12
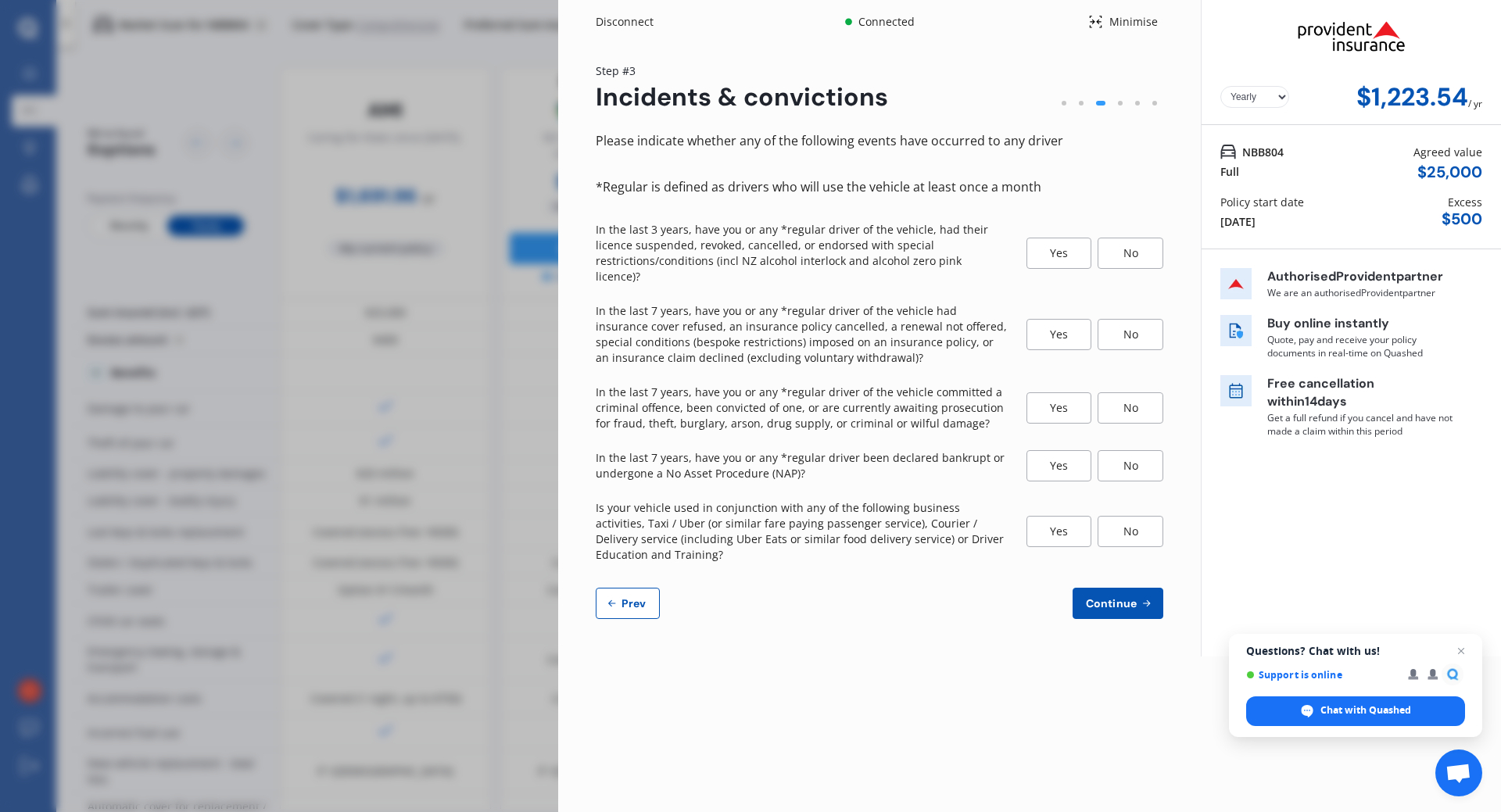
click at [1131, 240] on div "No" at bounding box center [1130, 253] width 65 height 31
click at [1130, 319] on div "No" at bounding box center [1130, 334] width 65 height 31
click at [1135, 399] on div "No" at bounding box center [1130, 408] width 65 height 31
click at [1123, 451] on div "No" at bounding box center [1130, 466] width 65 height 31
click at [1125, 523] on div "No" at bounding box center [1130, 532] width 65 height 31
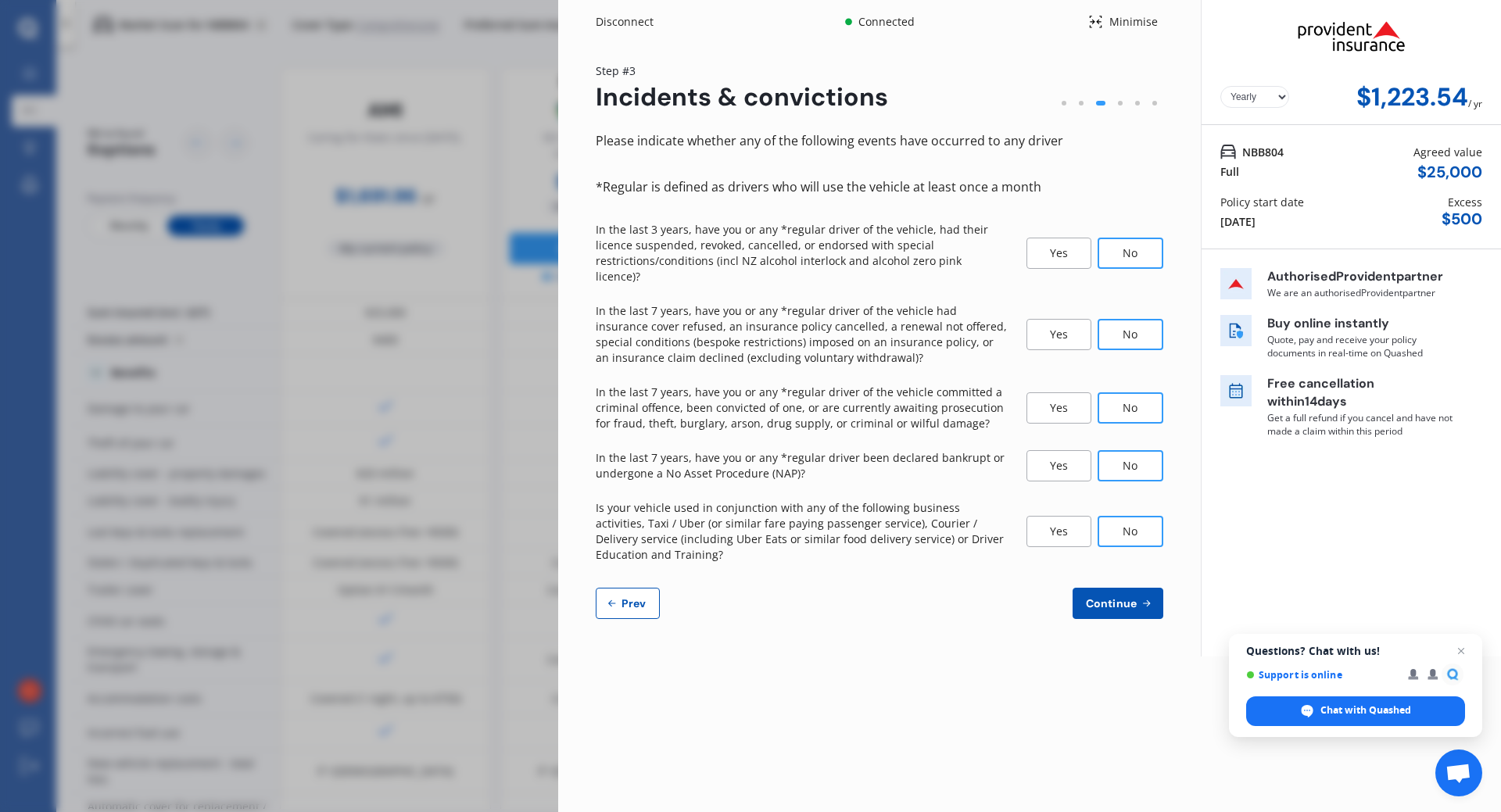
click at [1115, 597] on span "Continue" at bounding box center [1112, 603] width 57 height 12
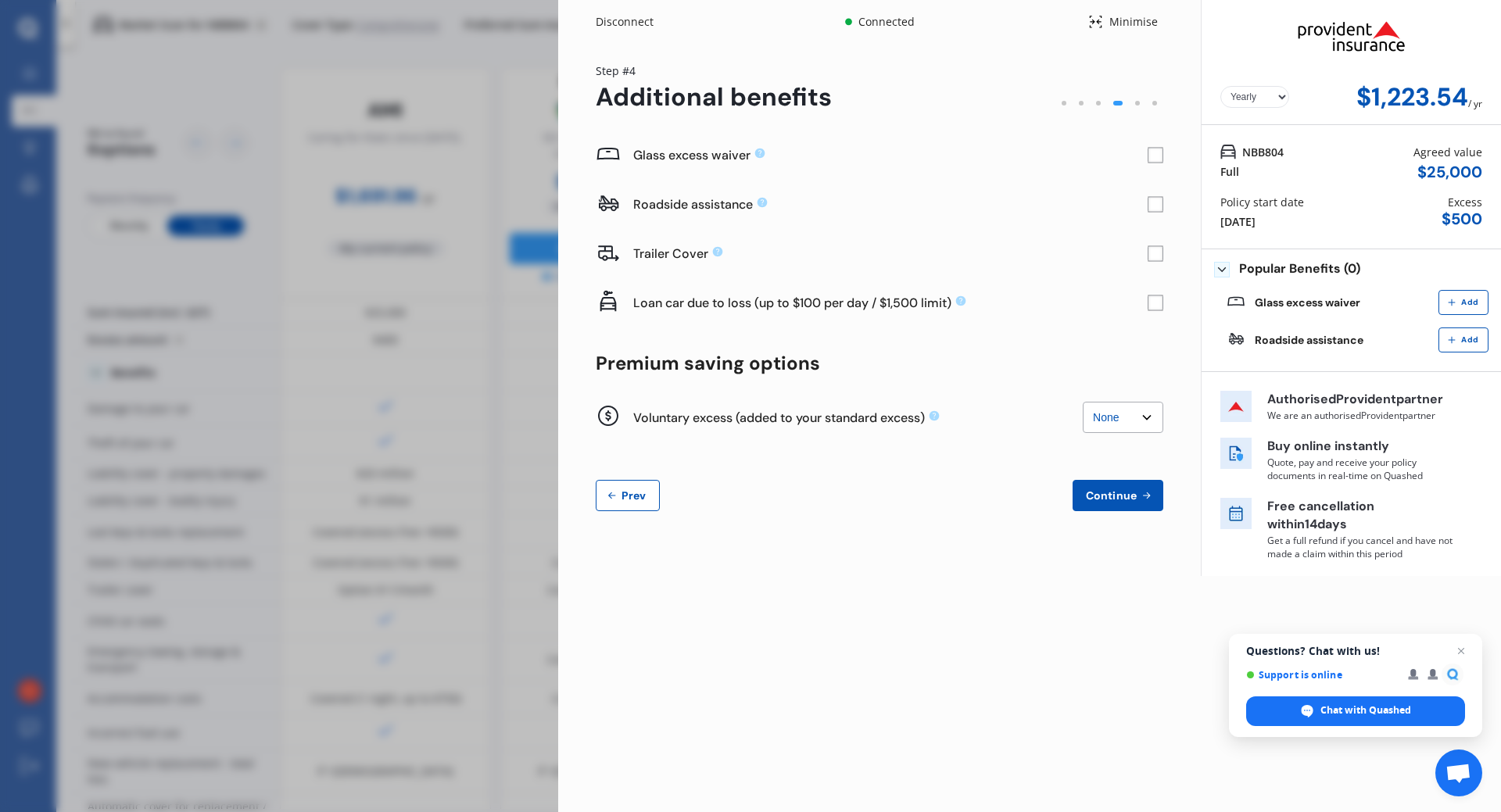
click at [1152, 152] on rect at bounding box center [1155, 155] width 16 height 16
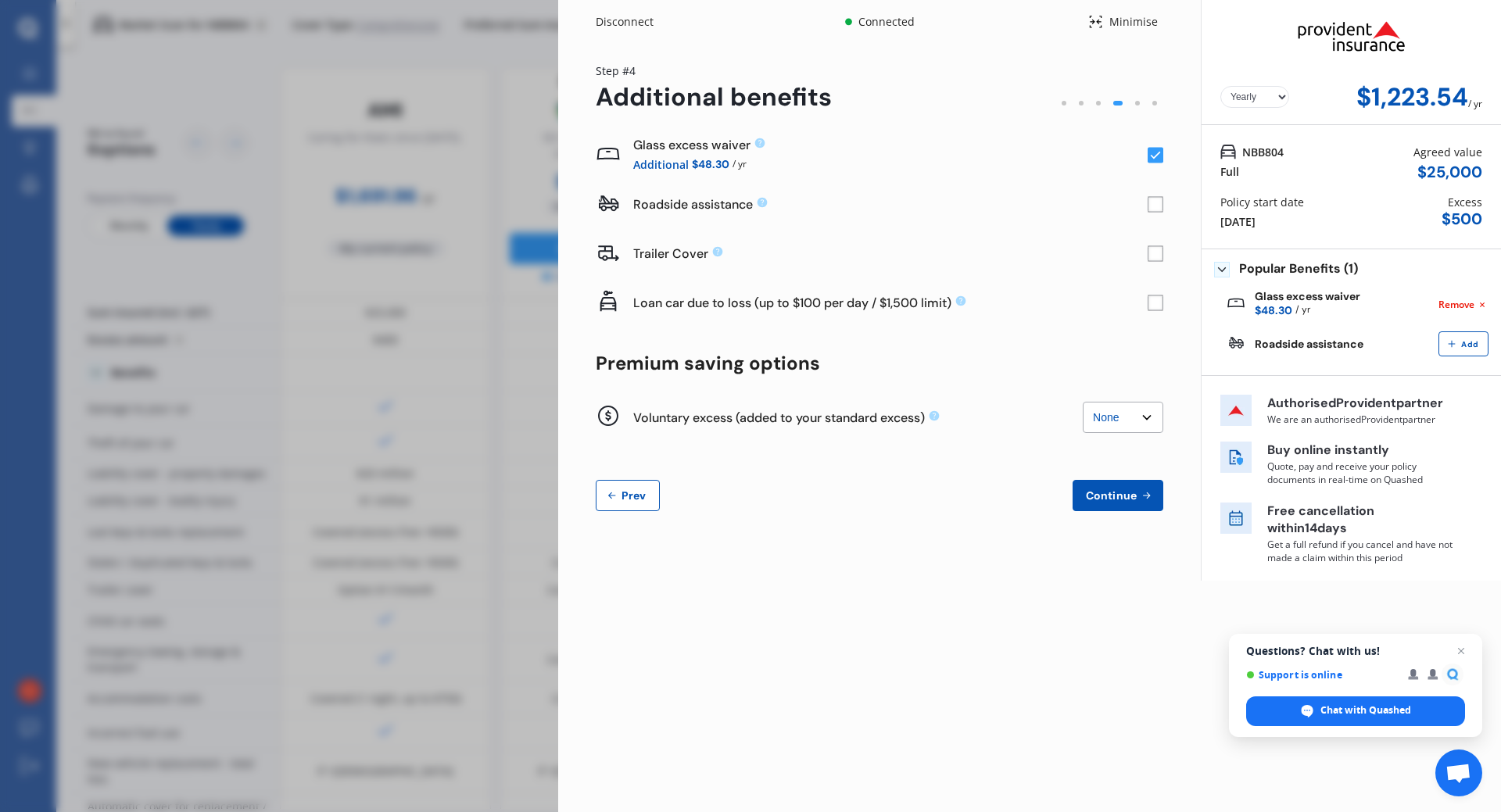
click at [1142, 414] on select "None $200 $450 $700 $950 $1,200 $1,700" at bounding box center [1123, 417] width 80 height 31
select select "200"
click at [1083, 402] on select "None $200 $450 $700 $950 $1,200 $1,700" at bounding box center [1123, 417] width 80 height 31
click at [1120, 495] on span "Continue" at bounding box center [1112, 495] width 57 height 12
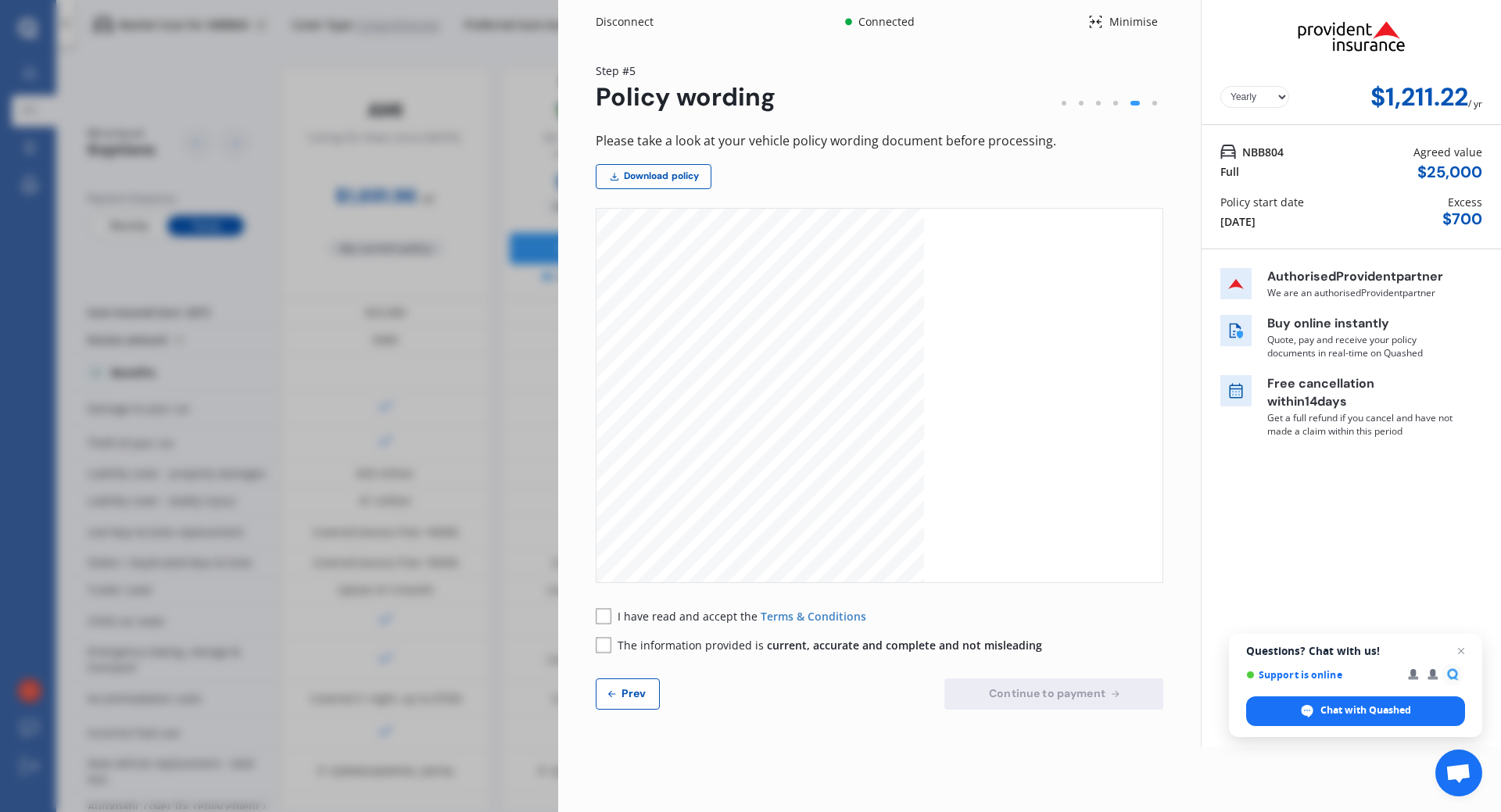
click at [603, 617] on rect at bounding box center [603, 616] width 16 height 16
click at [602, 645] on rect at bounding box center [603, 644] width 16 height 16
click at [616, 702] on button "Prev" at bounding box center [627, 694] width 64 height 31
select select "200"
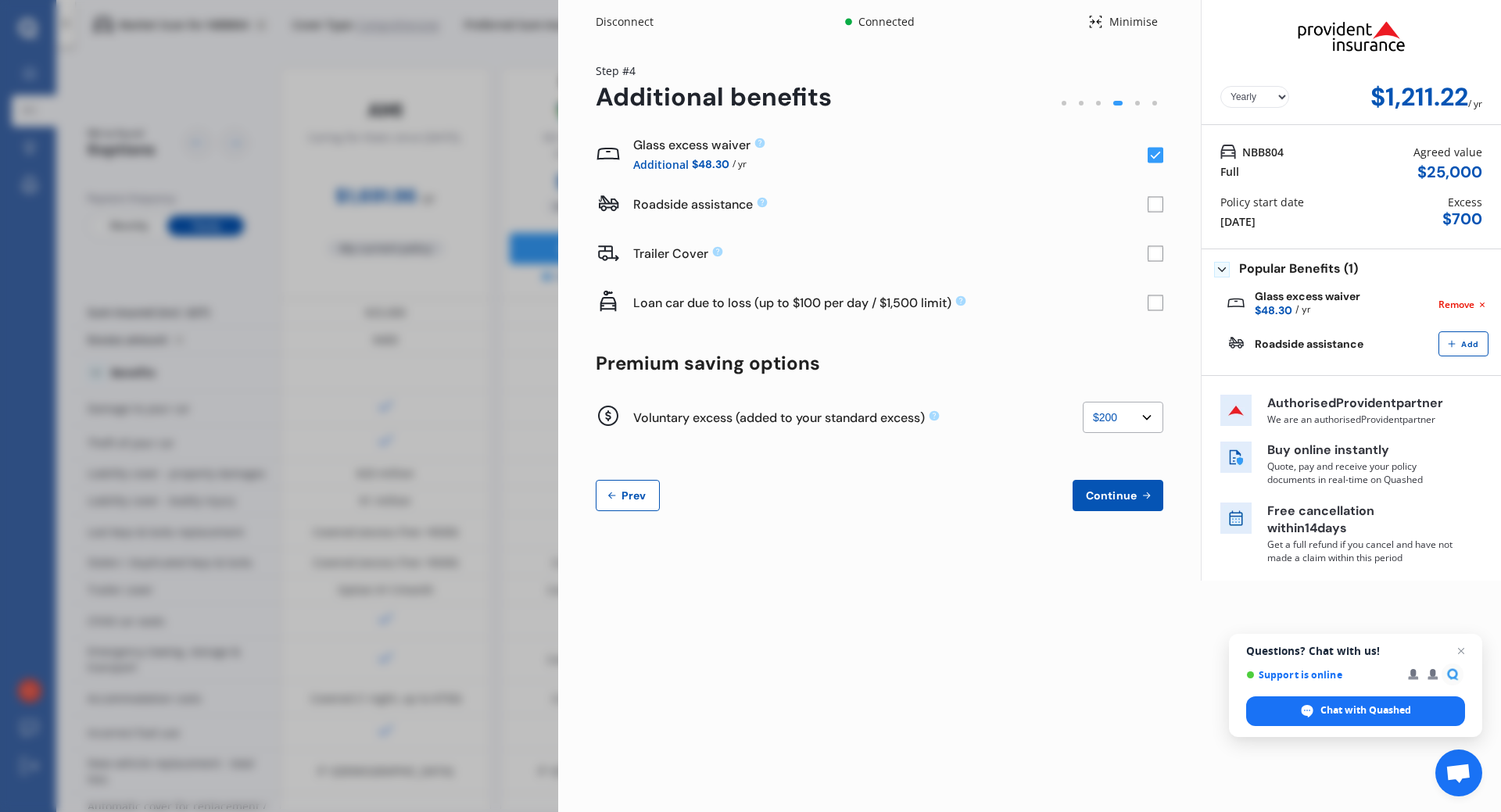
click at [627, 500] on span "Prev" at bounding box center [634, 495] width 31 height 12
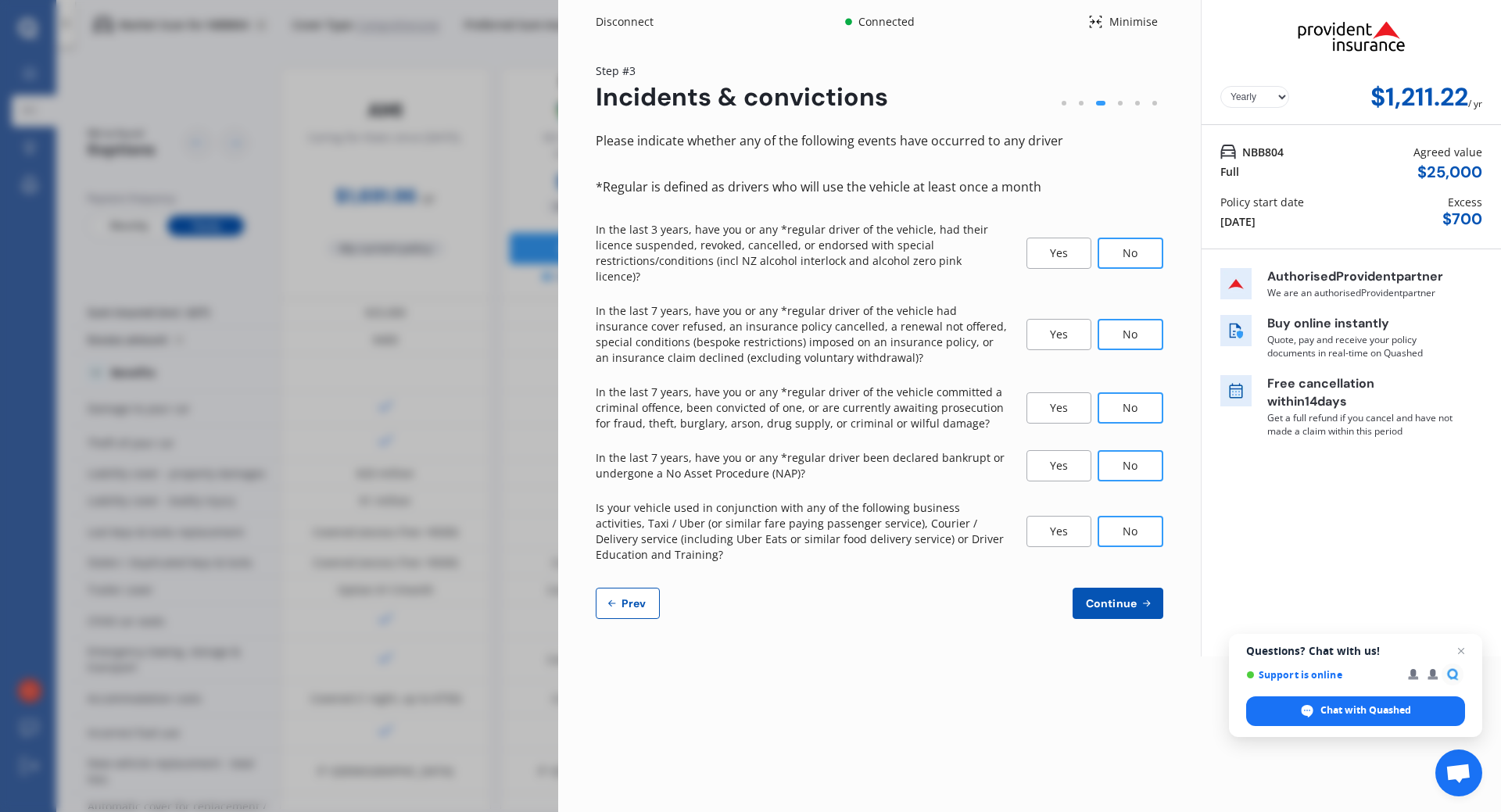
click at [625, 597] on span "Prev" at bounding box center [634, 603] width 31 height 12
select select "04"
select select "09"
select select "1965"
select select "NZ_FULL"
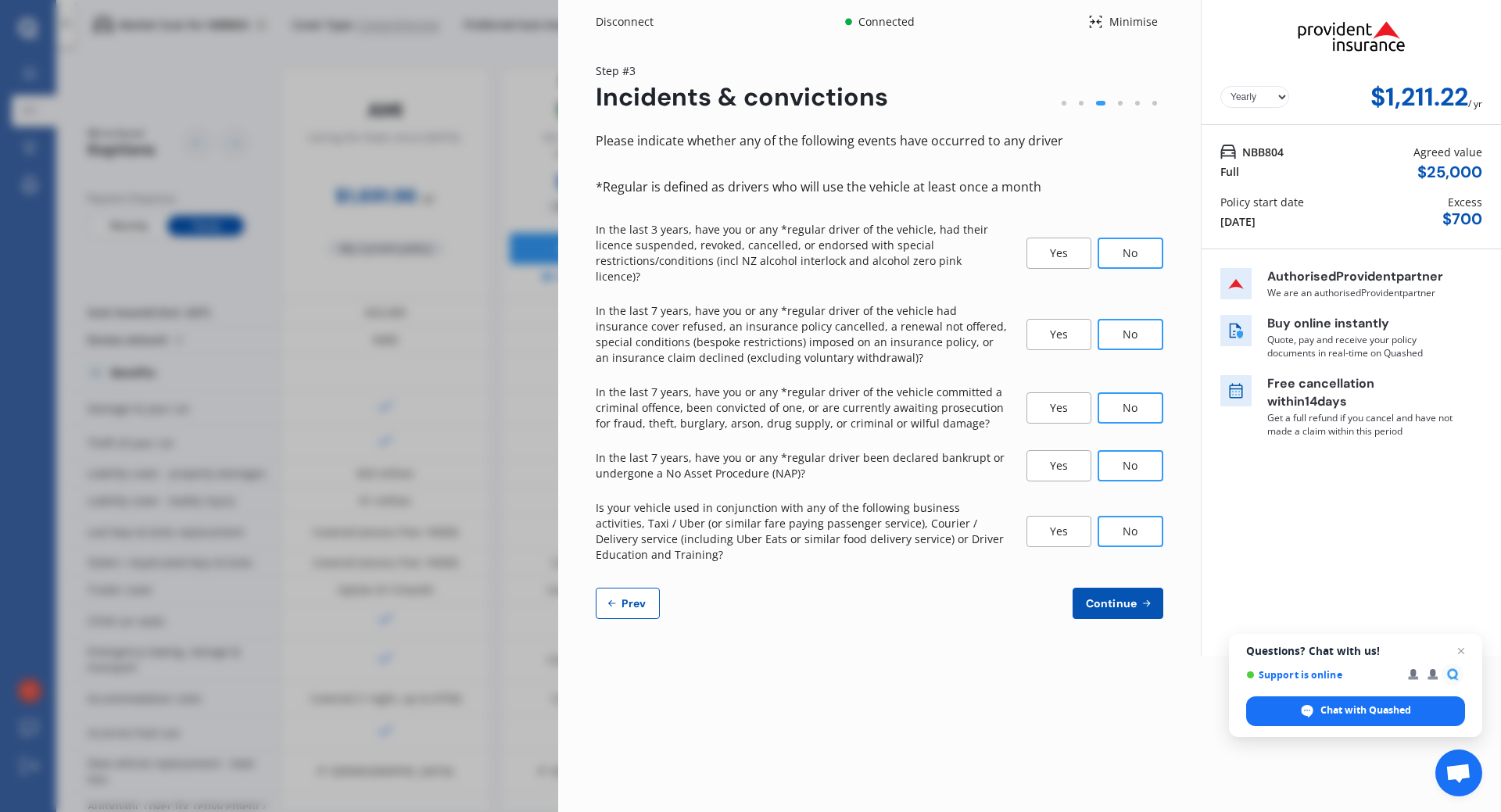
select select "0"
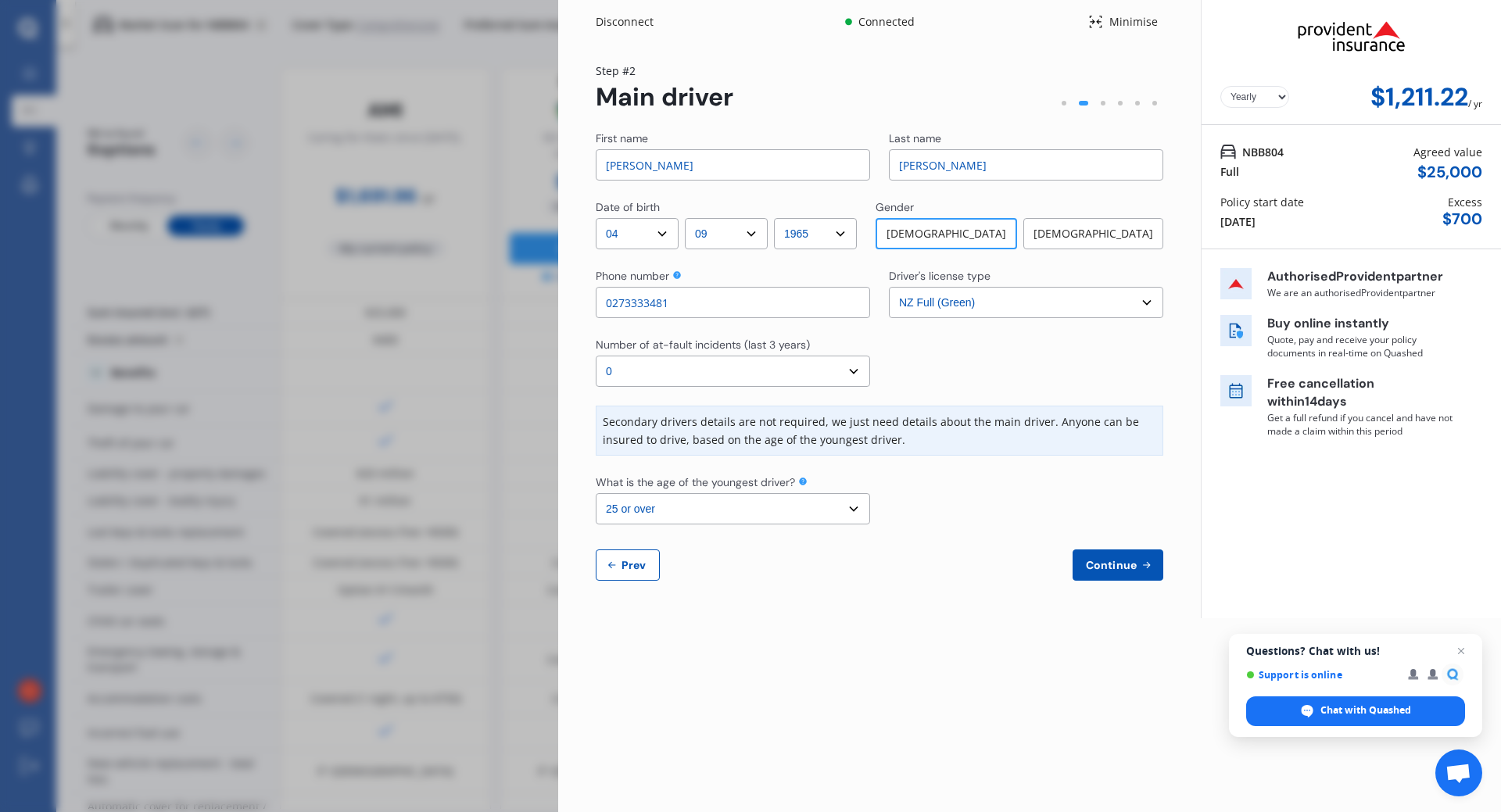
click at [631, 516] on select "Select the age of the youngest driver. 16 17 18 19 20 21 22 23 24 25 or over" at bounding box center [732, 509] width 274 height 31
click at [854, 513] on select "Select the age of the youngest driver. 16 17 18 19 20 21 22 23 24 25 or over" at bounding box center [732, 509] width 274 height 31
select select "23"
click at [595, 493] on select "Select the age of the youngest driver. 16 17 18 19 20 21 22 23 24 25 or over" at bounding box center [732, 509] width 274 height 31
click at [1125, 568] on span "Continue" at bounding box center [1112, 564] width 57 height 12
